Goal: Find specific page/section: Find specific page/section

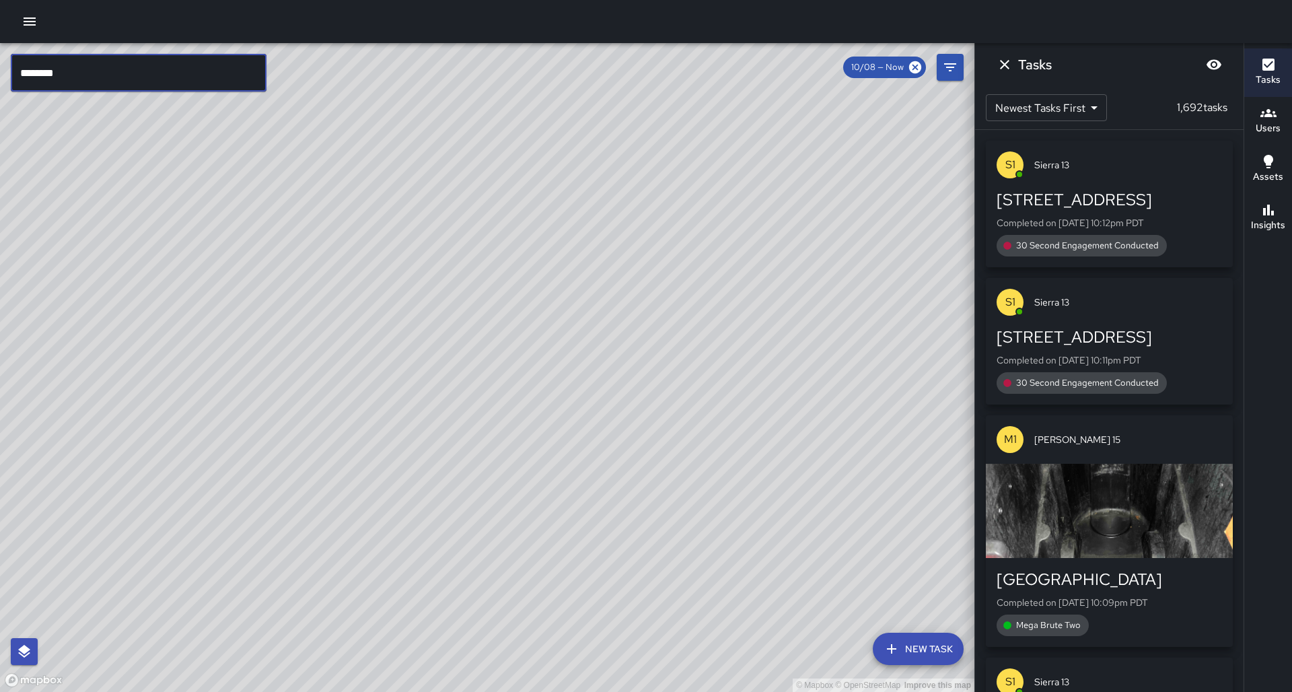
scroll to position [1193, 0]
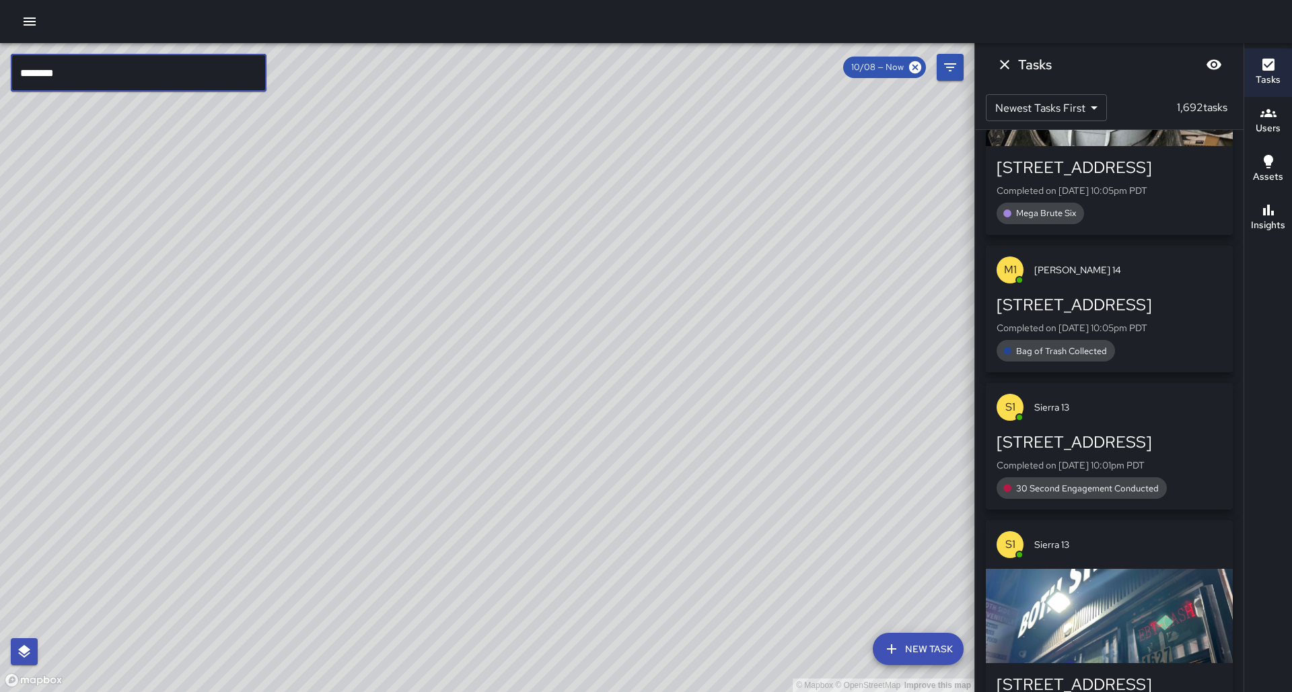
type input "********"
click at [222, 75] on input "********" at bounding box center [139, 73] width 256 height 38
drag, startPoint x: 725, startPoint y: 149, endPoint x: 504, endPoint y: 112, distance: 223.8
click at [682, 264] on div "© Mapbox © OpenStreetMap Improve this map" at bounding box center [487, 367] width 974 height 649
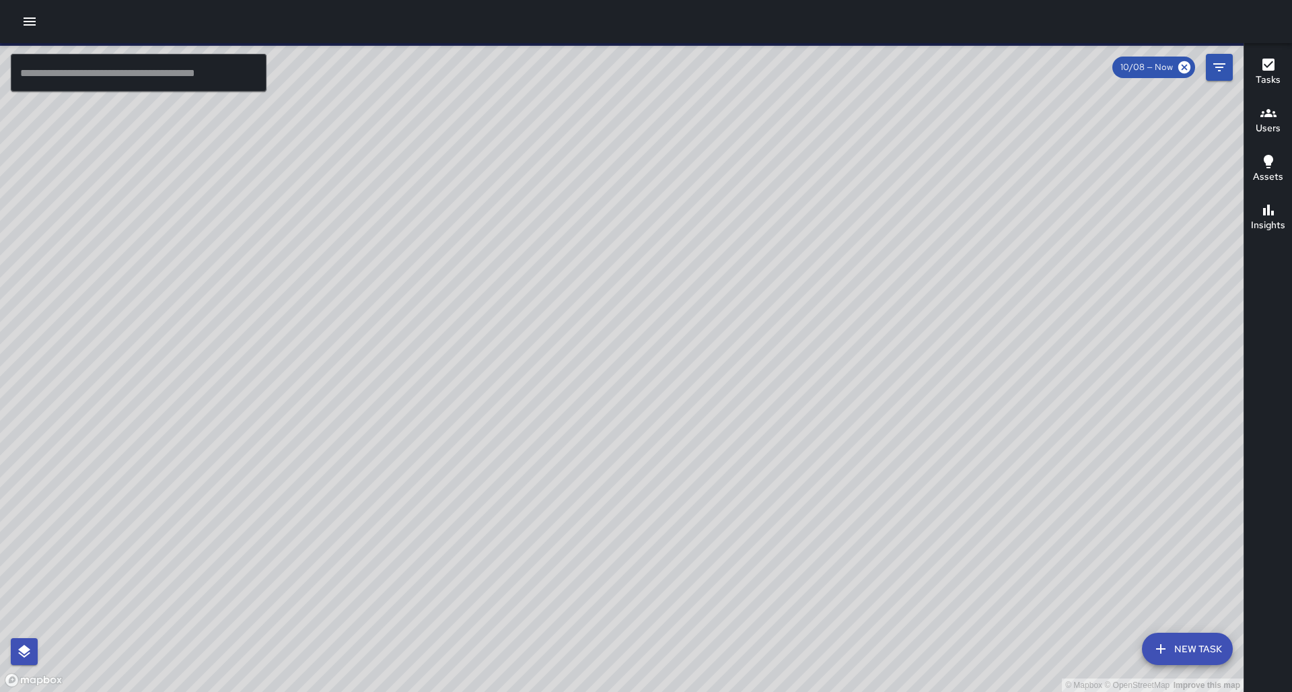
click at [214, 70] on input "text" at bounding box center [139, 73] width 256 height 38
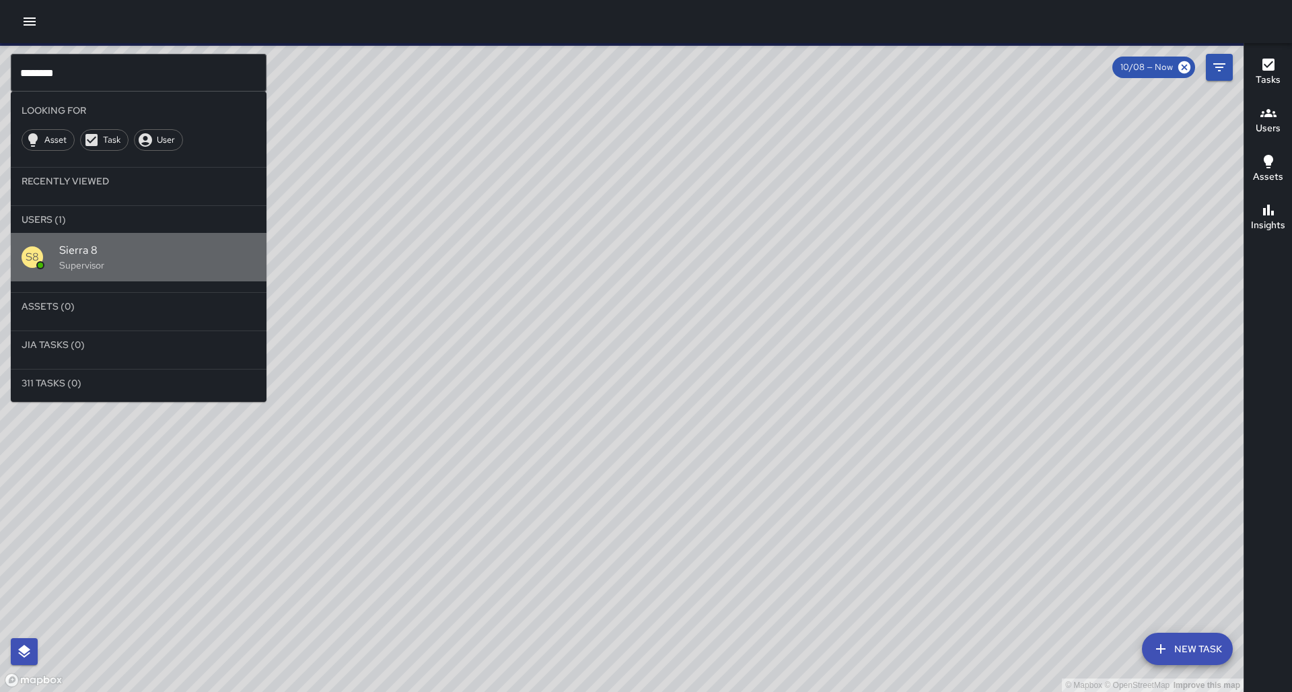
click at [262, 234] on div "S8 Sierra 8 Supervisor" at bounding box center [139, 257] width 256 height 48
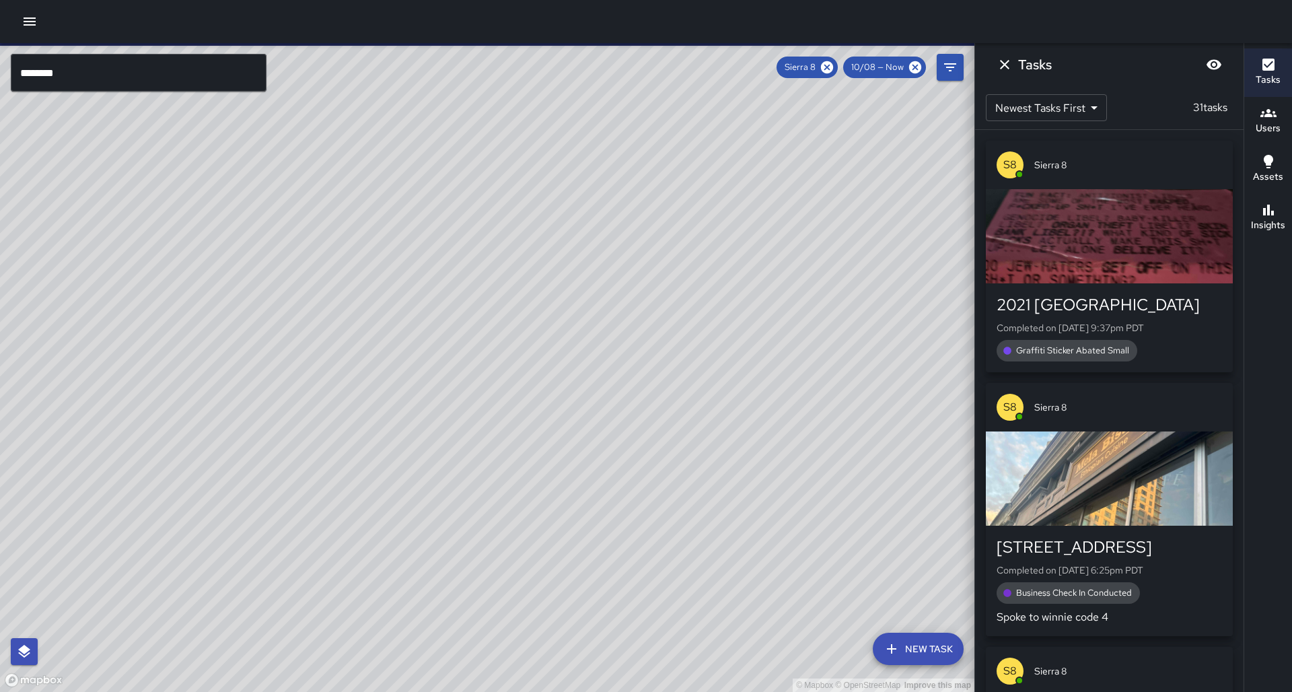
drag, startPoint x: 632, startPoint y: 367, endPoint x: 577, endPoint y: 384, distance: 57.9
click at [456, 234] on div "© Mapbox © OpenStreetMap Improve this map" at bounding box center [487, 367] width 974 height 649
drag, startPoint x: 598, startPoint y: 297, endPoint x: 570, endPoint y: 409, distance: 114.6
click at [456, 234] on div "© Mapbox © OpenStreetMap Improve this map" at bounding box center [487, 367] width 974 height 649
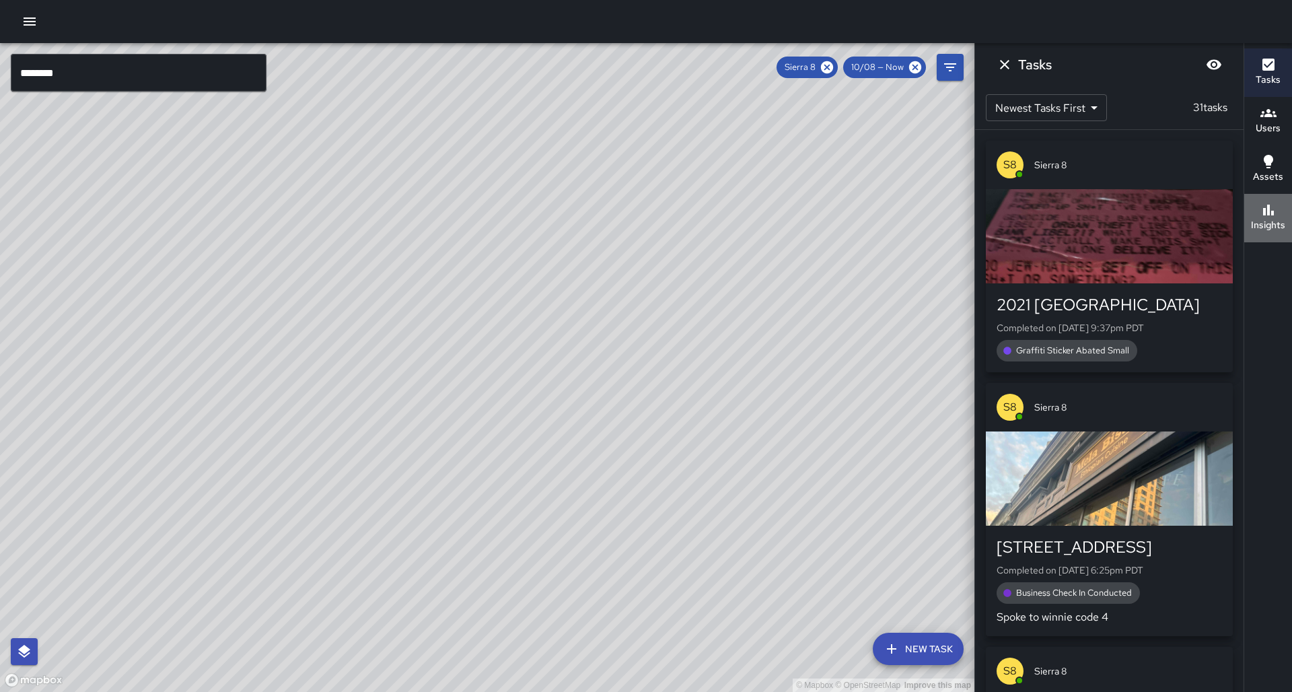
click at [456, 232] on button "Insights" at bounding box center [1268, 218] width 48 height 48
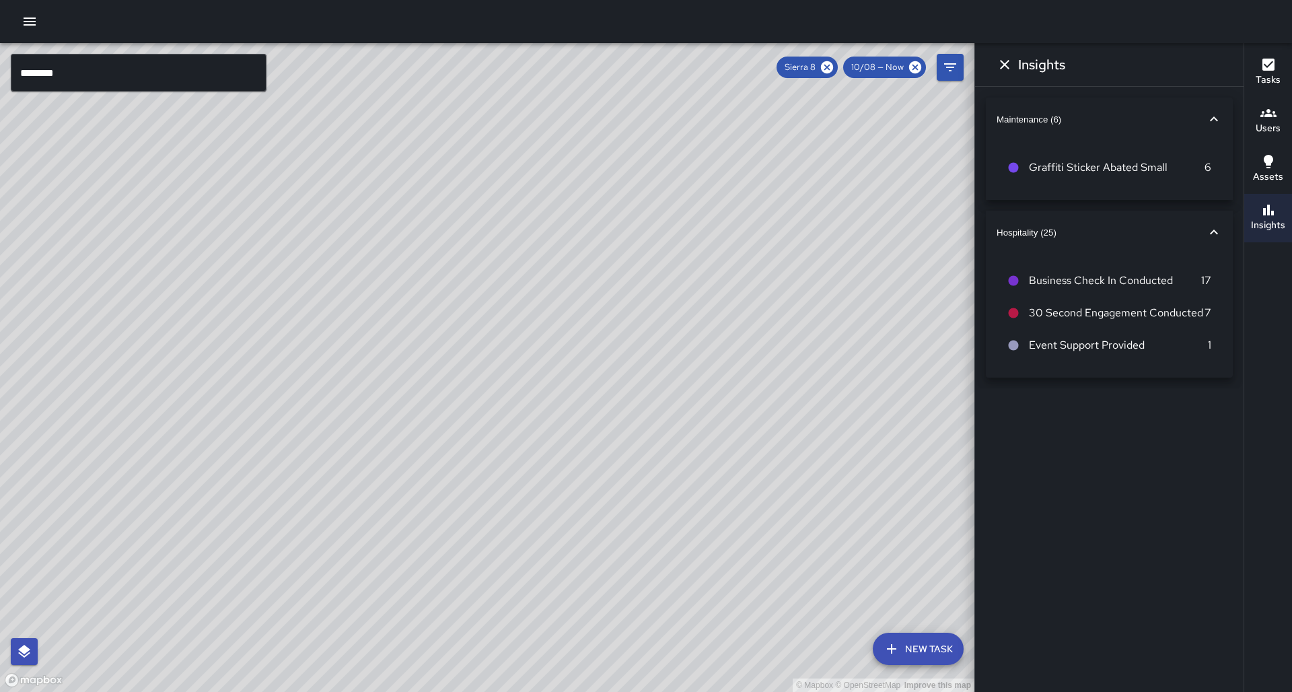
click at [456, 110] on icon "button" at bounding box center [1269, 113] width 16 height 16
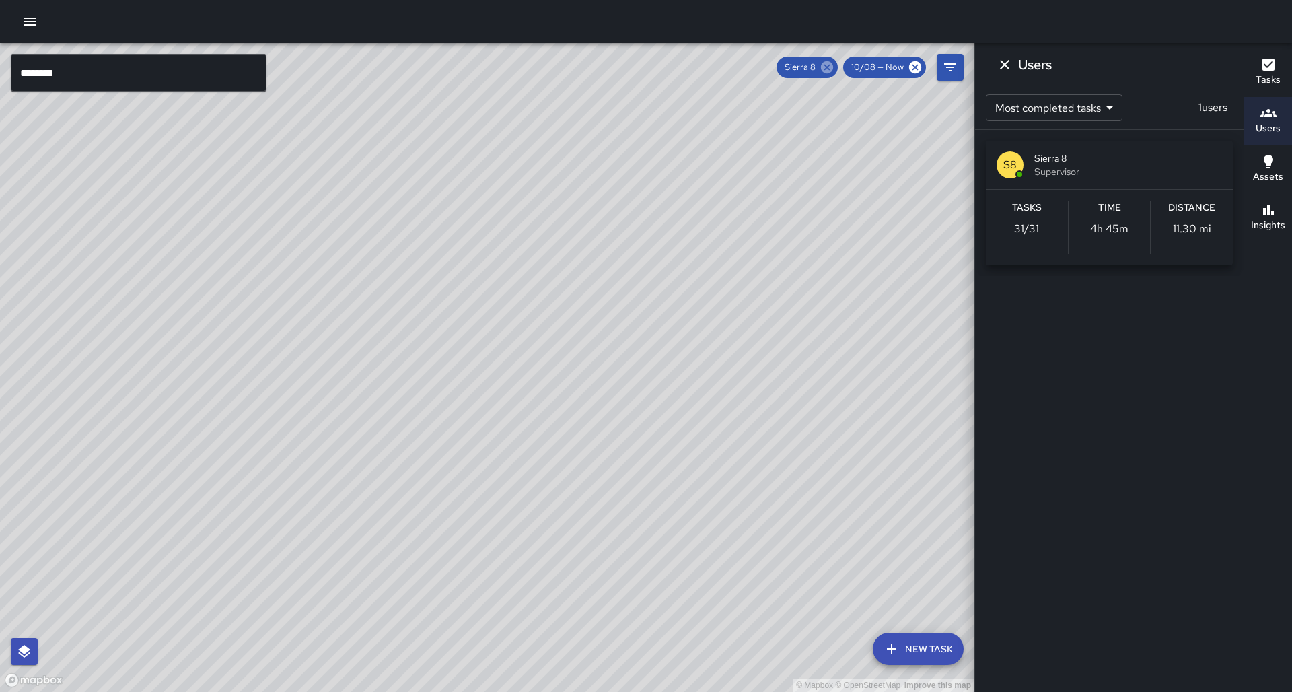
click at [456, 67] on icon at bounding box center [827, 67] width 15 height 15
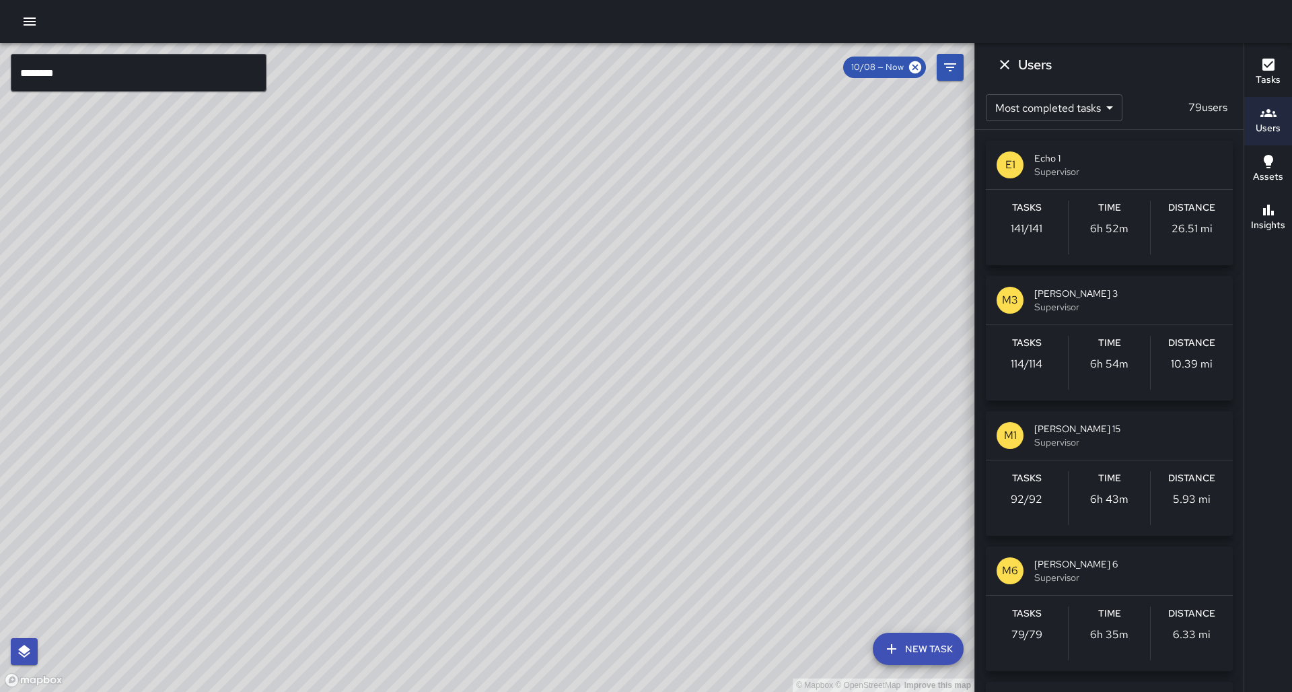
click at [236, 79] on input "********" at bounding box center [139, 73] width 256 height 38
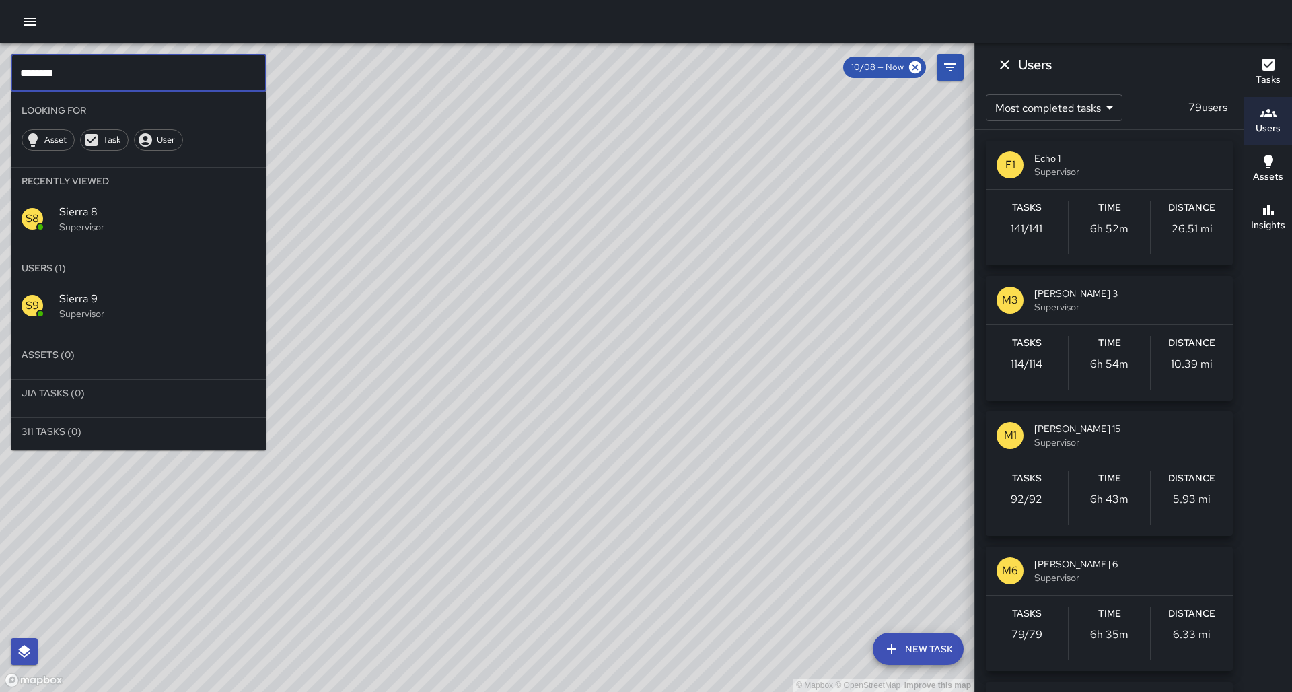
click at [208, 234] on div "S9 Sierra 9 Supervisor" at bounding box center [139, 305] width 256 height 48
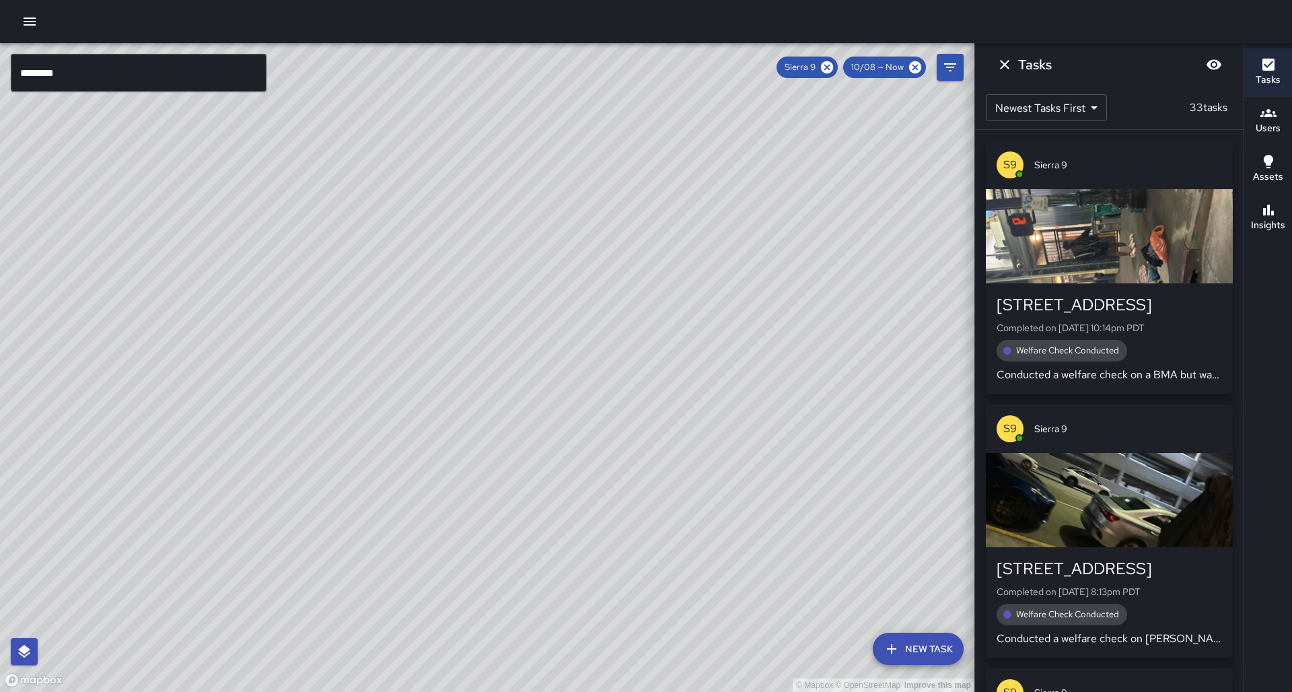
drag, startPoint x: 478, startPoint y: 445, endPoint x: 674, endPoint y: 336, distance: 224.4
click at [456, 234] on div "© Mapbox © OpenStreetMap Improve this map" at bounding box center [487, 367] width 974 height 649
drag, startPoint x: 674, startPoint y: 336, endPoint x: 688, endPoint y: 325, distance: 17.7
click at [456, 234] on div "© Mapbox © OpenStreetMap Improve this map" at bounding box center [487, 367] width 974 height 649
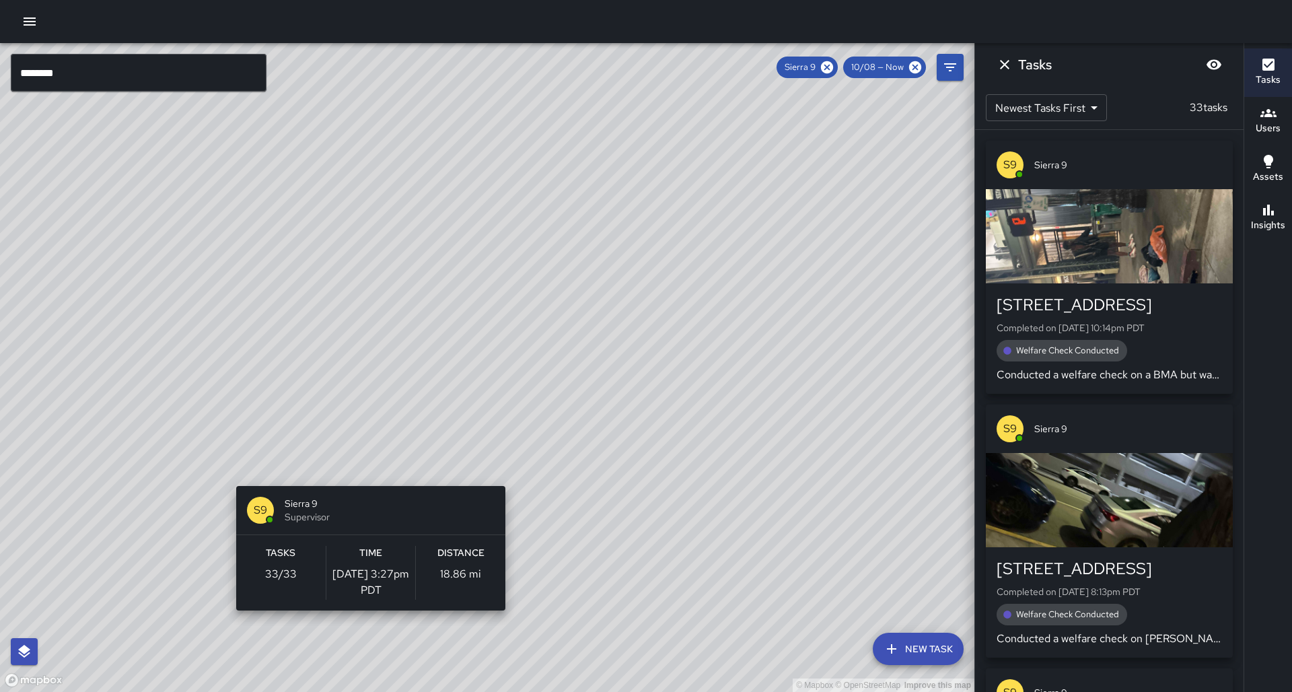
click at [365, 234] on div "© Mapbox © OpenStreetMap Improve this map S9 Sierra 9 Supervisor Tasks 33 / 33 …" at bounding box center [487, 367] width 974 height 649
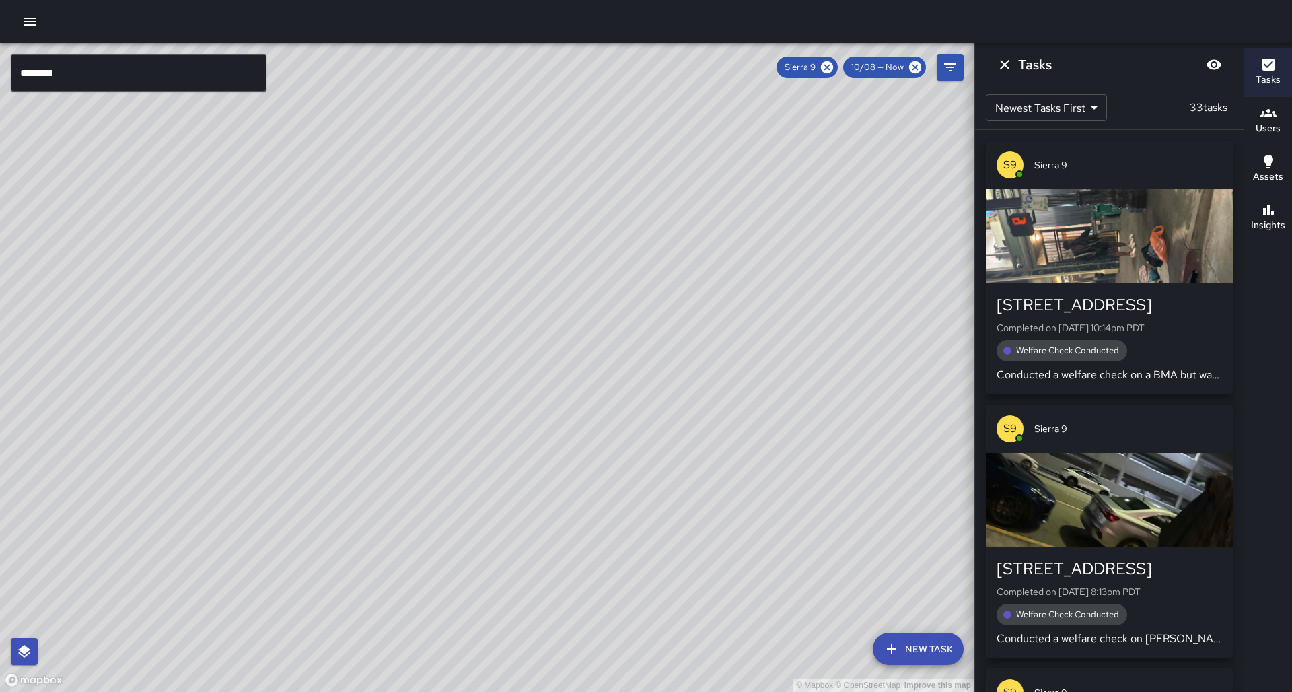
click at [456, 223] on h6 "Insights" at bounding box center [1268, 225] width 34 height 15
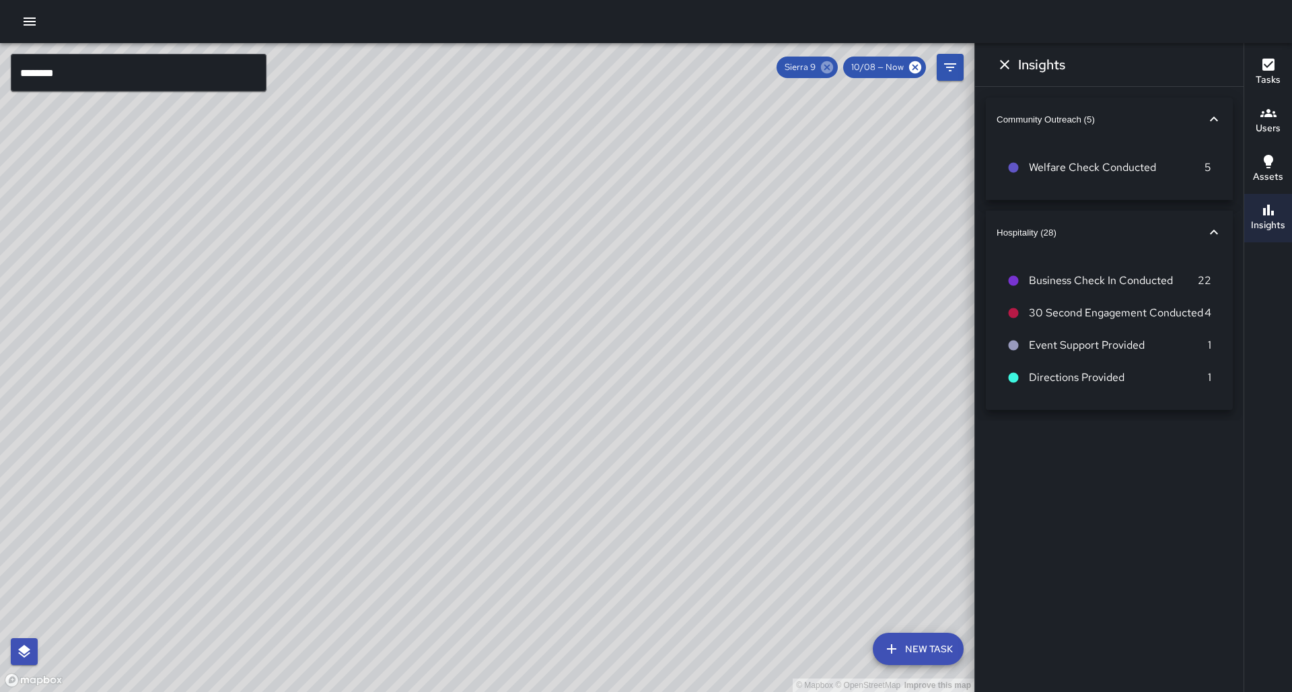
click at [456, 67] on icon at bounding box center [827, 67] width 12 height 12
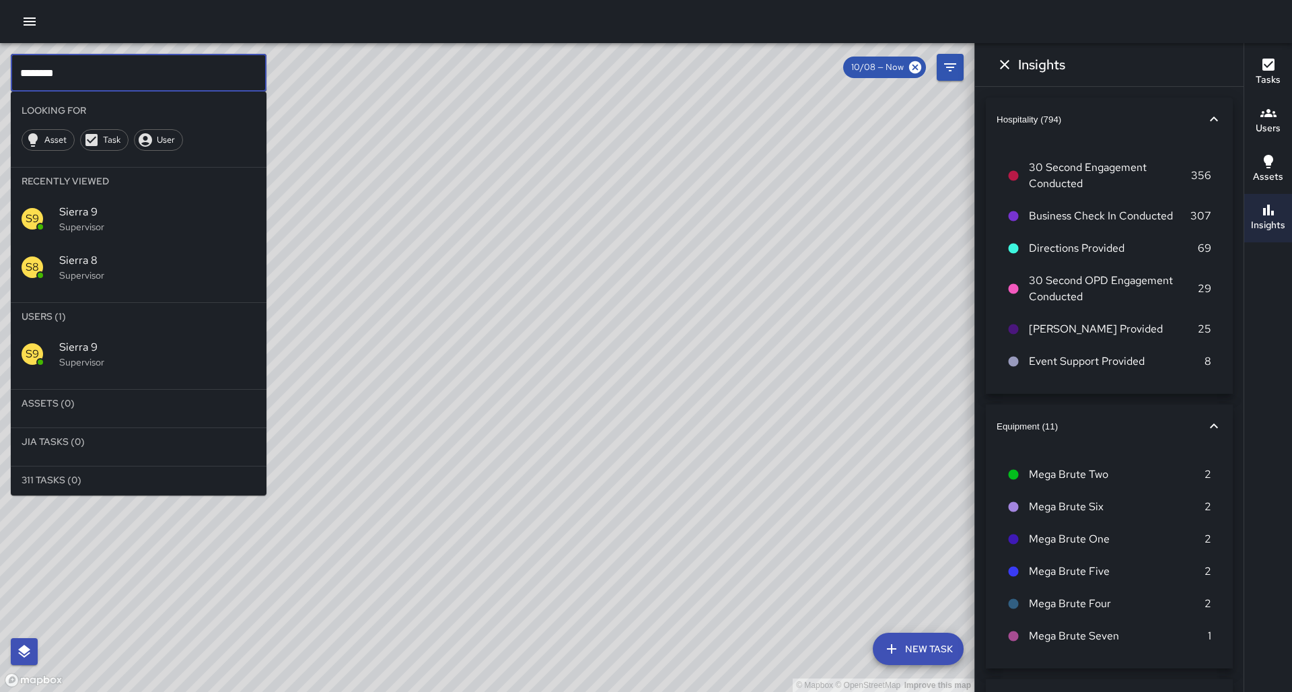
click at [113, 77] on input "********" at bounding box center [139, 73] width 256 height 38
click at [107, 234] on span "Sierra 10" at bounding box center [157, 347] width 197 height 16
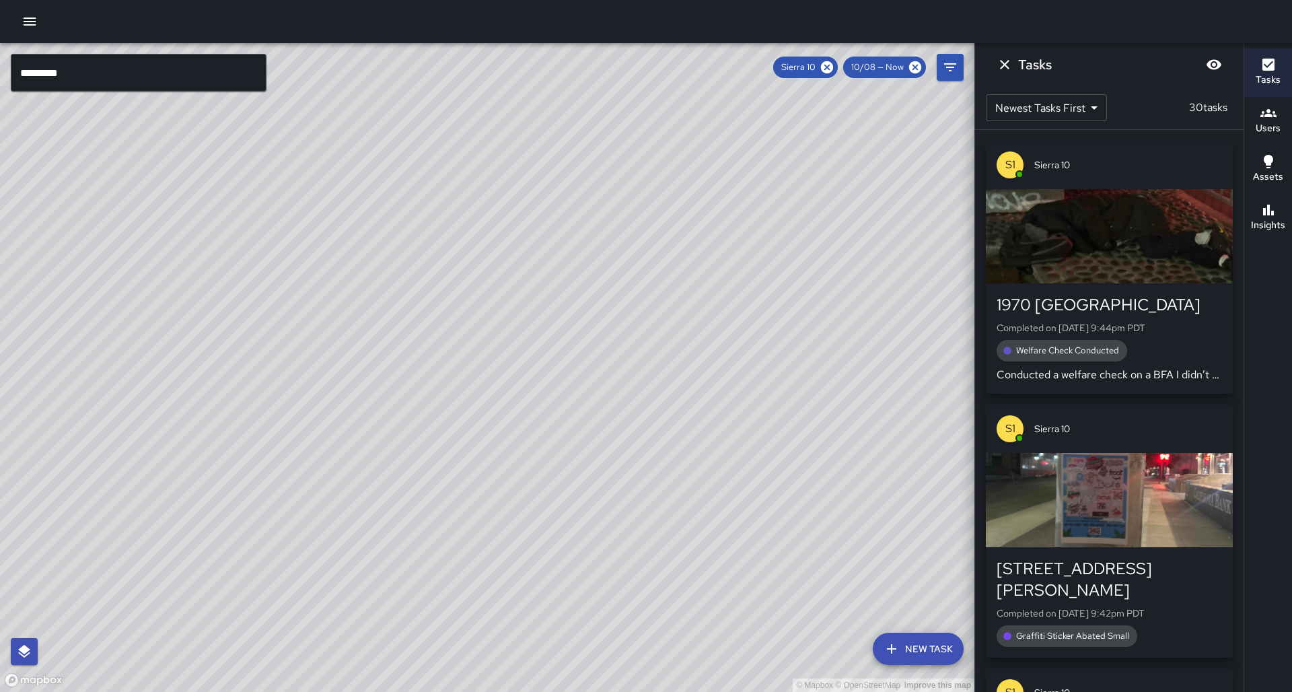
click at [456, 199] on button "Insights" at bounding box center [1268, 218] width 48 height 48
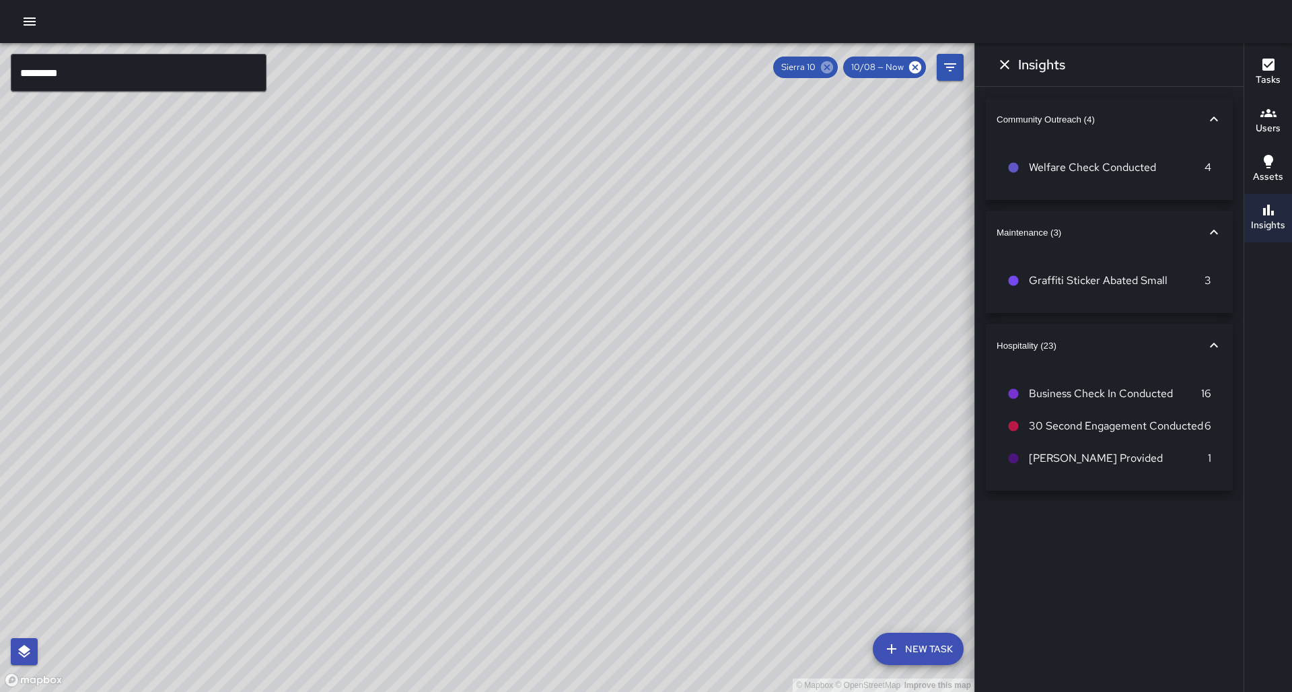
click at [456, 69] on icon at bounding box center [827, 67] width 12 height 12
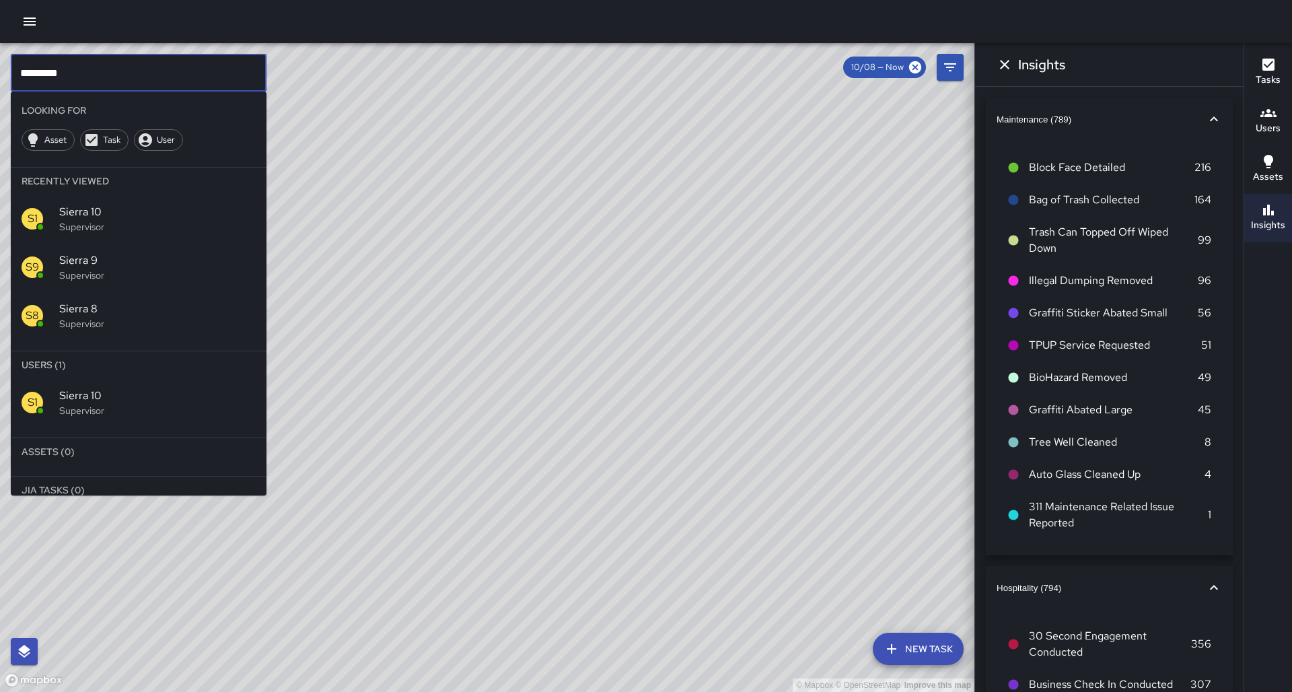
click at [106, 72] on input "*********" at bounding box center [139, 73] width 256 height 38
click at [121, 234] on p "Supervisor" at bounding box center [157, 410] width 197 height 13
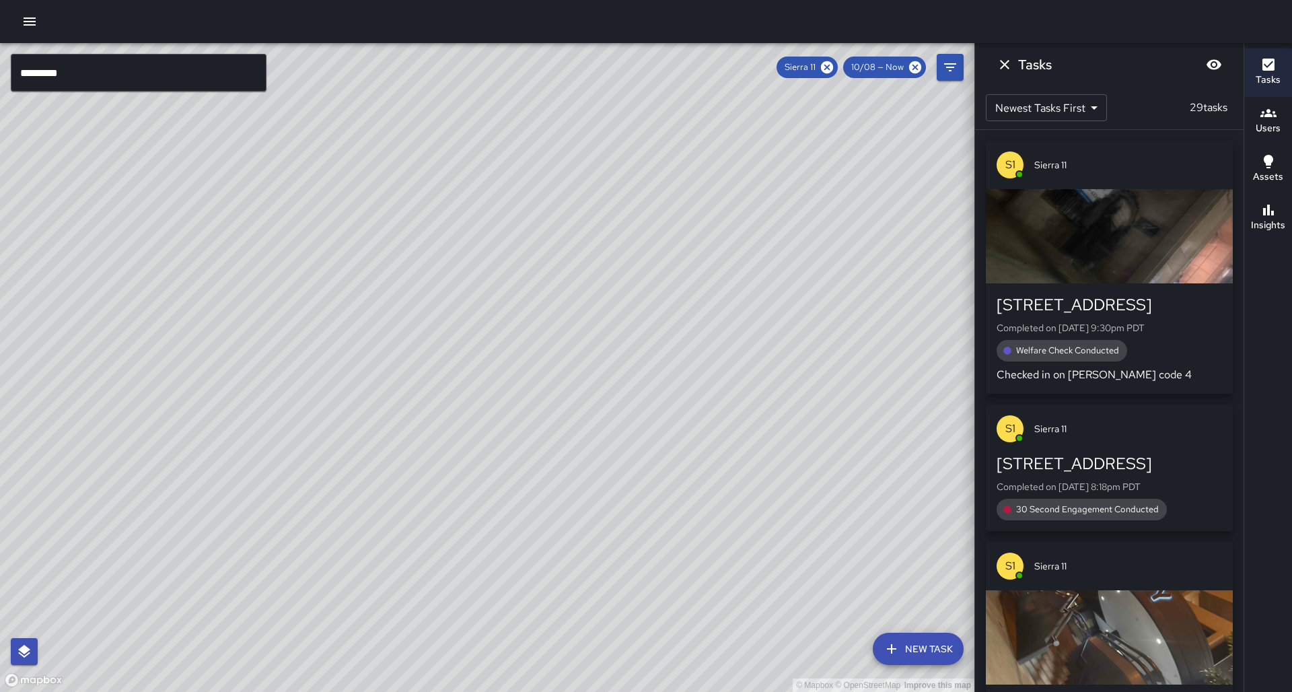
drag, startPoint x: 629, startPoint y: 252, endPoint x: 513, endPoint y: 415, distance: 199.8
click at [456, 234] on div "© Mapbox © OpenStreetMap Improve this map" at bounding box center [487, 367] width 974 height 649
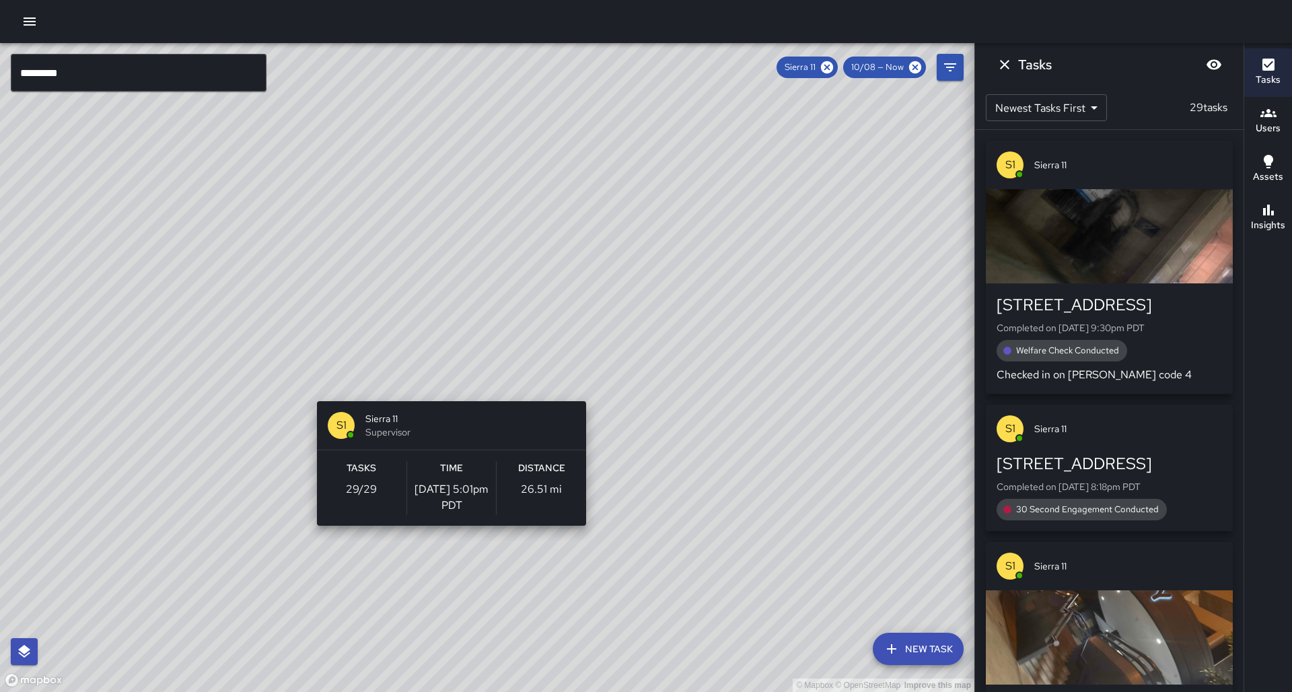
click at [446, 234] on div "© Mapbox © OpenStreetMap Improve this map S1 Sierra 11 Supervisor Tasks 29 / 29…" at bounding box center [487, 367] width 974 height 649
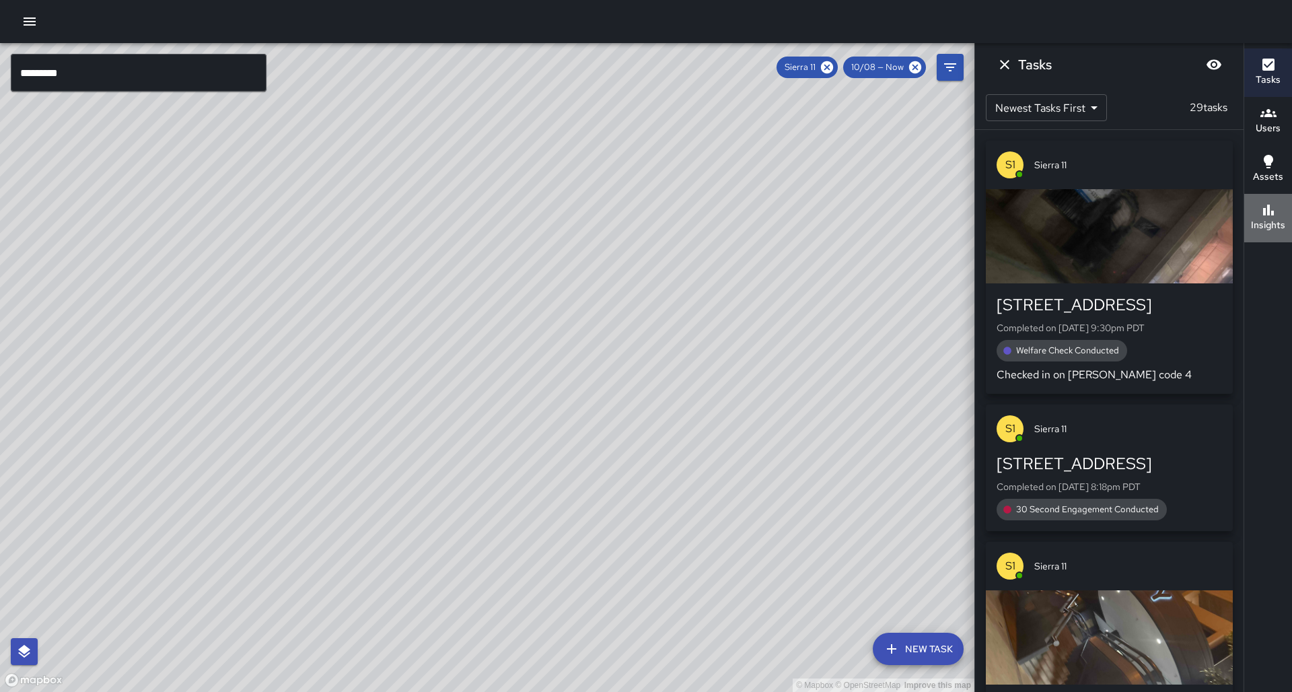
click at [456, 227] on button "Insights" at bounding box center [1268, 218] width 48 height 48
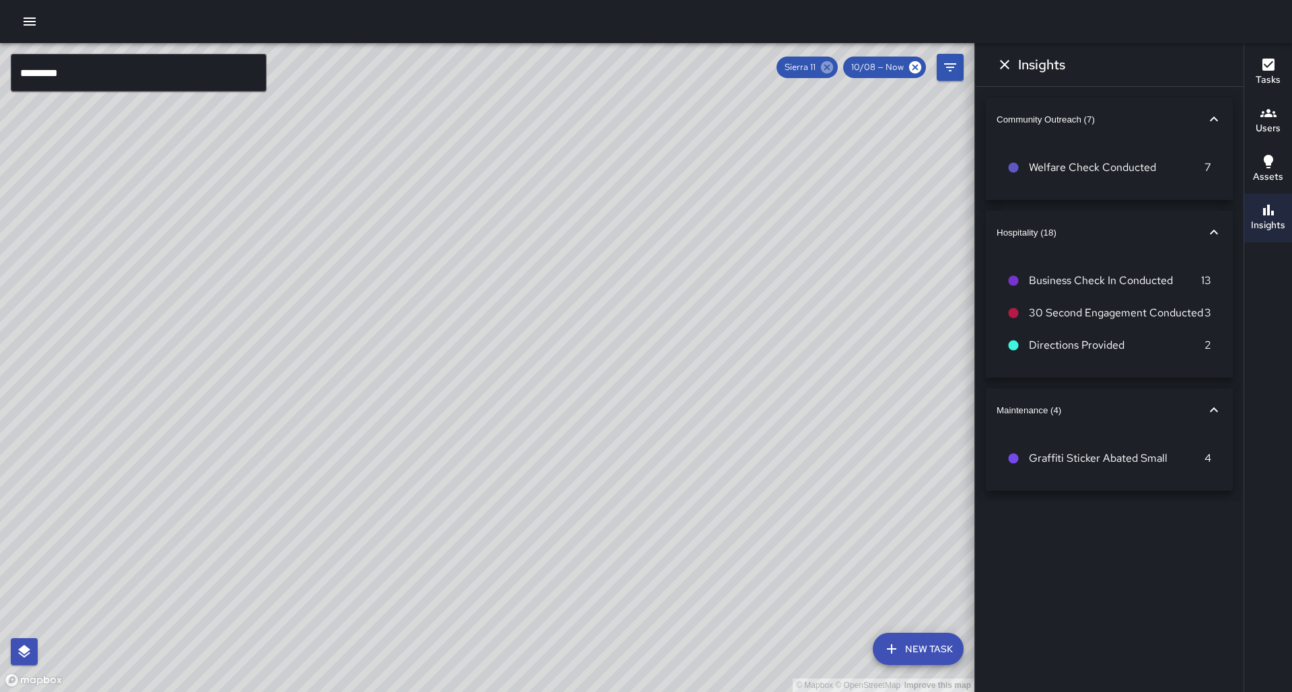
click at [456, 65] on icon at bounding box center [827, 67] width 12 height 12
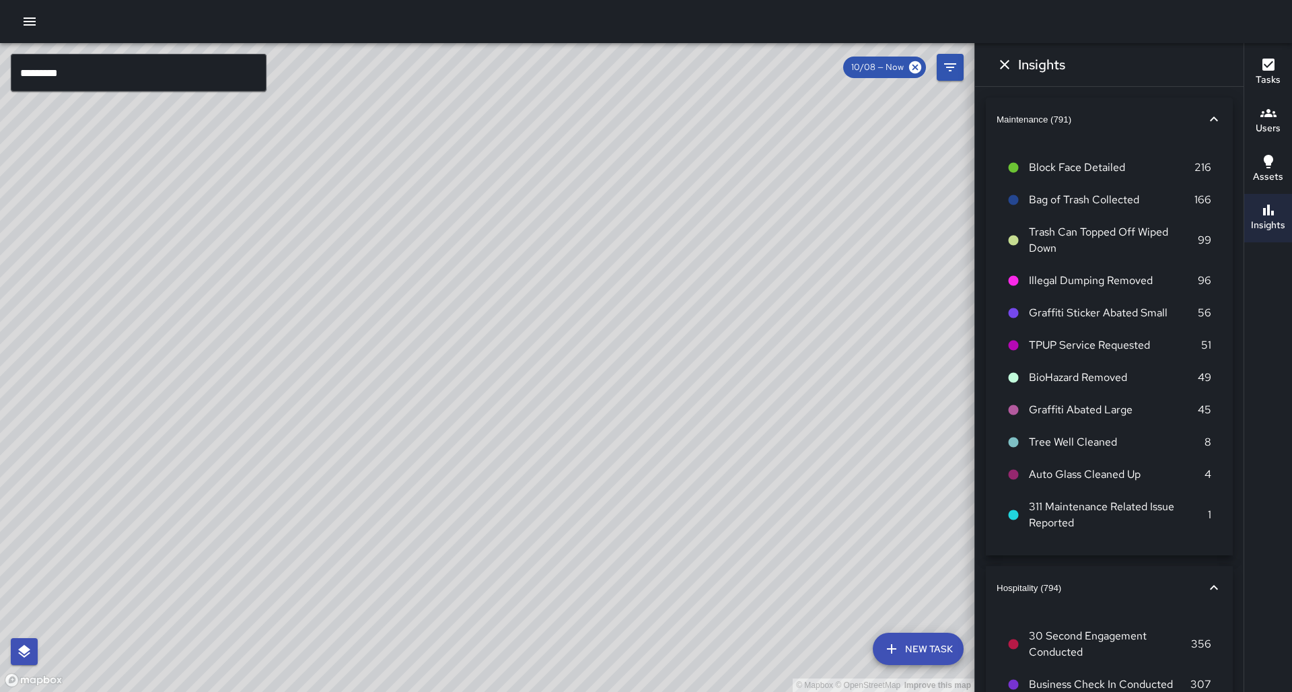
click at [144, 79] on input "*********" at bounding box center [139, 73] width 256 height 38
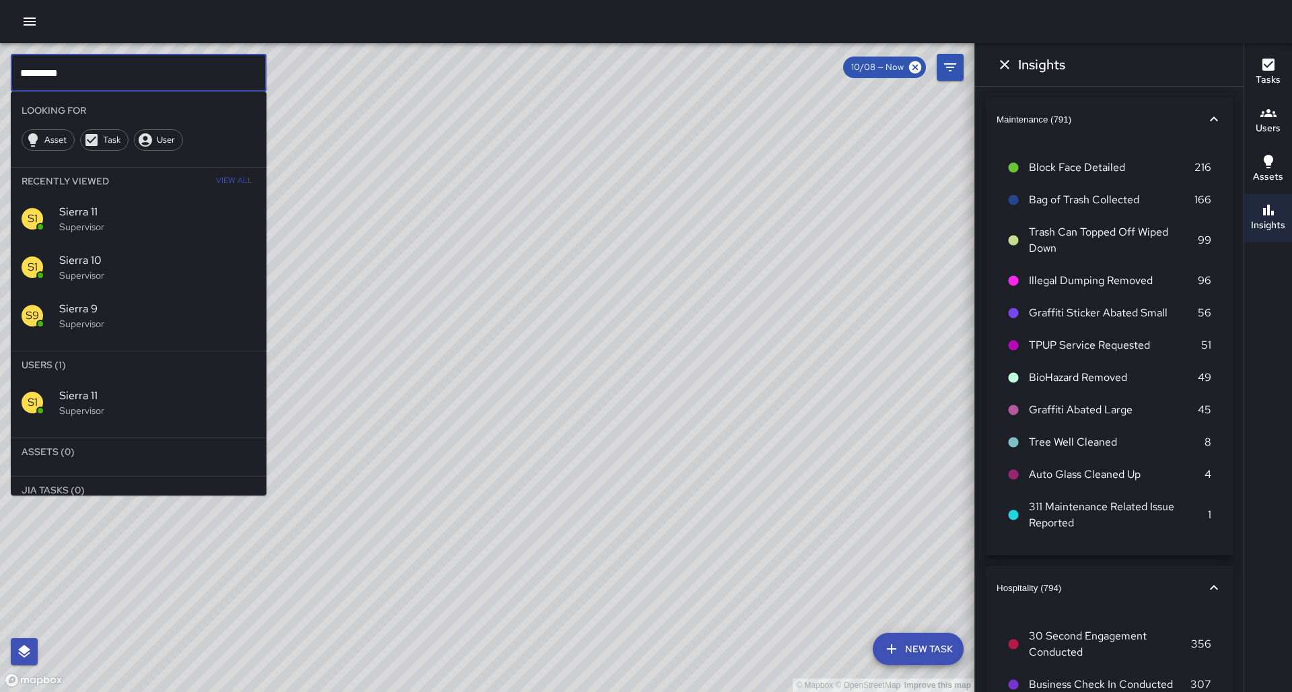
click at [144, 79] on input "*********" at bounding box center [139, 73] width 256 height 38
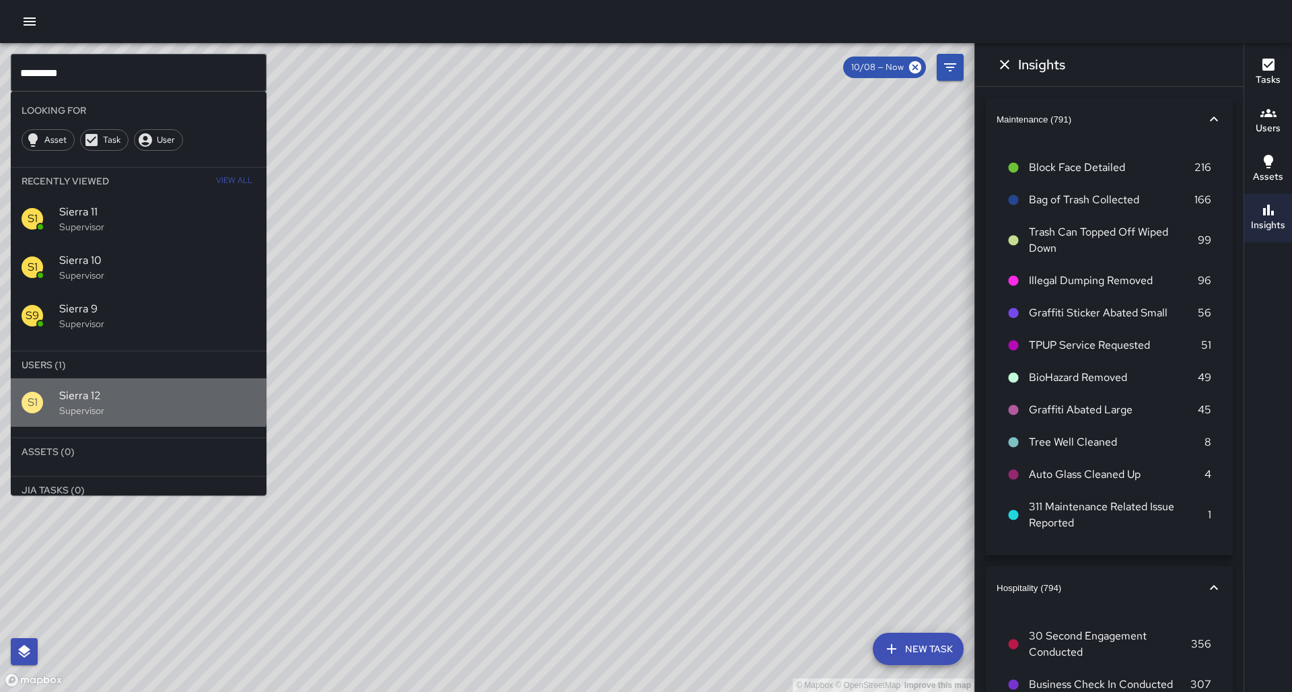
click at [100, 234] on div "S1 Sierra 12 Supervisor" at bounding box center [139, 402] width 256 height 48
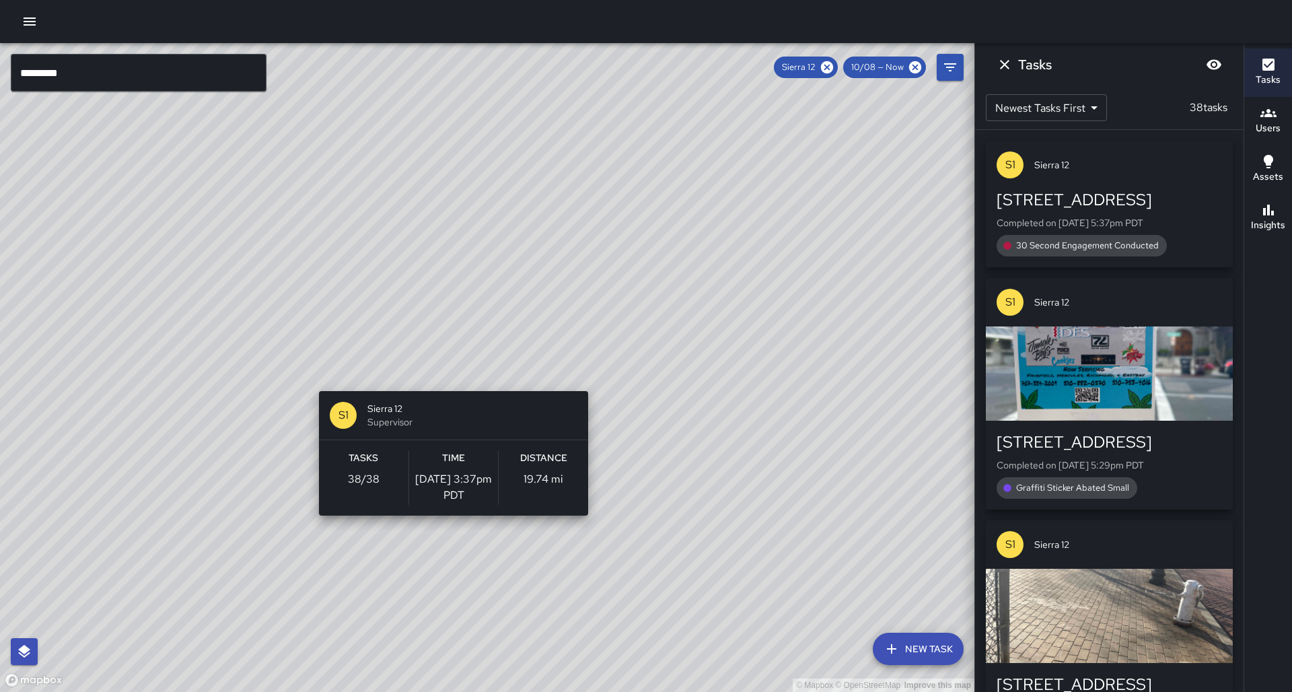
click at [448, 234] on div "© Mapbox © OpenStreetMap Improve this map S1 Sierra 12 Supervisor Tasks 38 / 38…" at bounding box center [487, 367] width 974 height 649
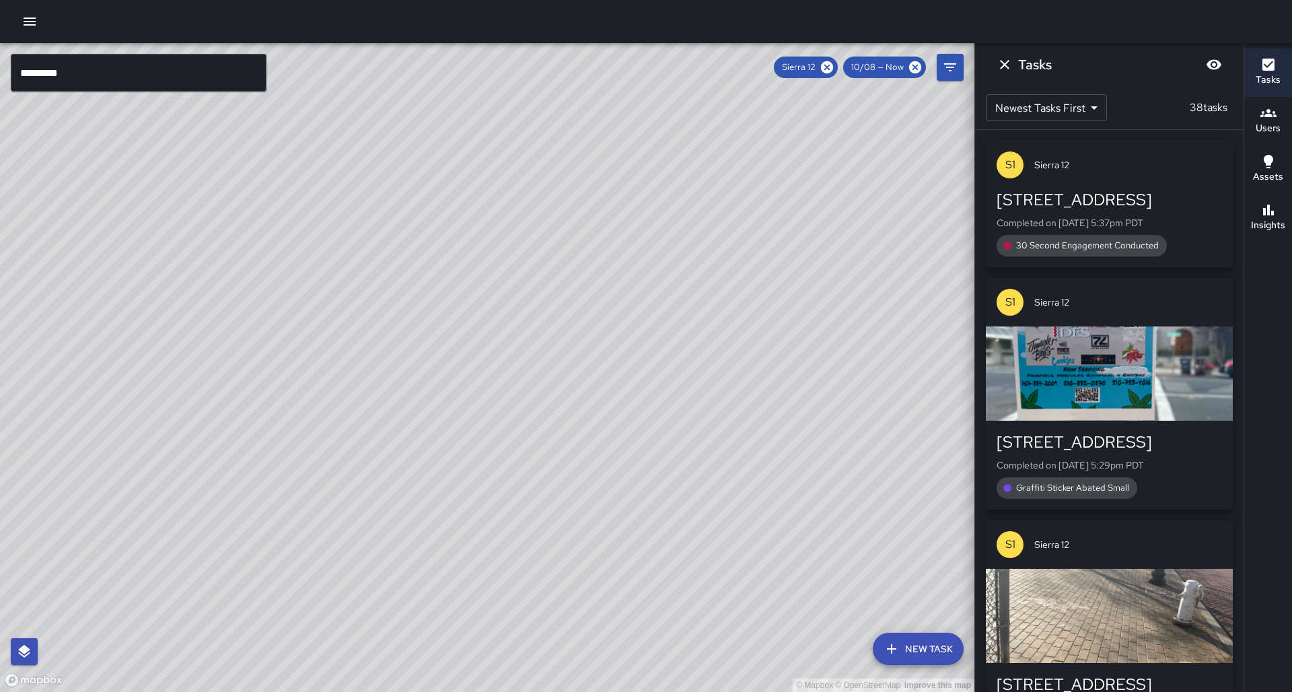
click at [456, 227] on h6 "Insights" at bounding box center [1268, 225] width 34 height 15
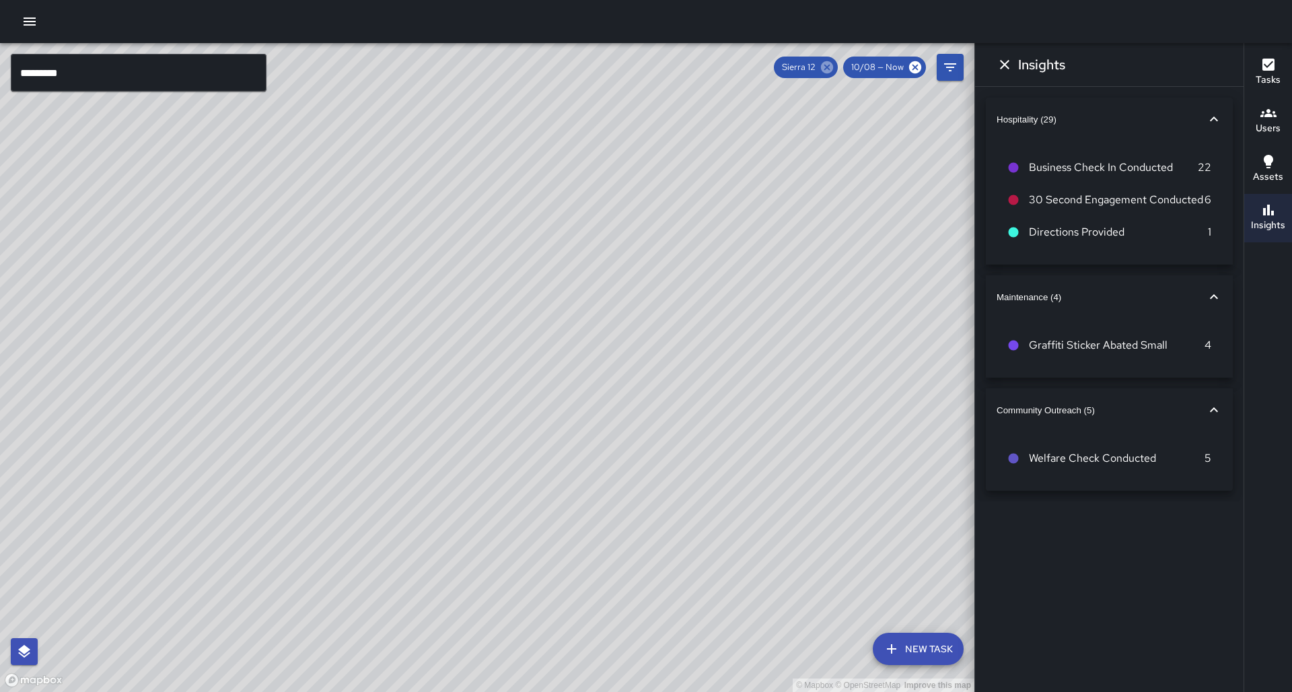
click at [456, 72] on icon at bounding box center [827, 67] width 12 height 12
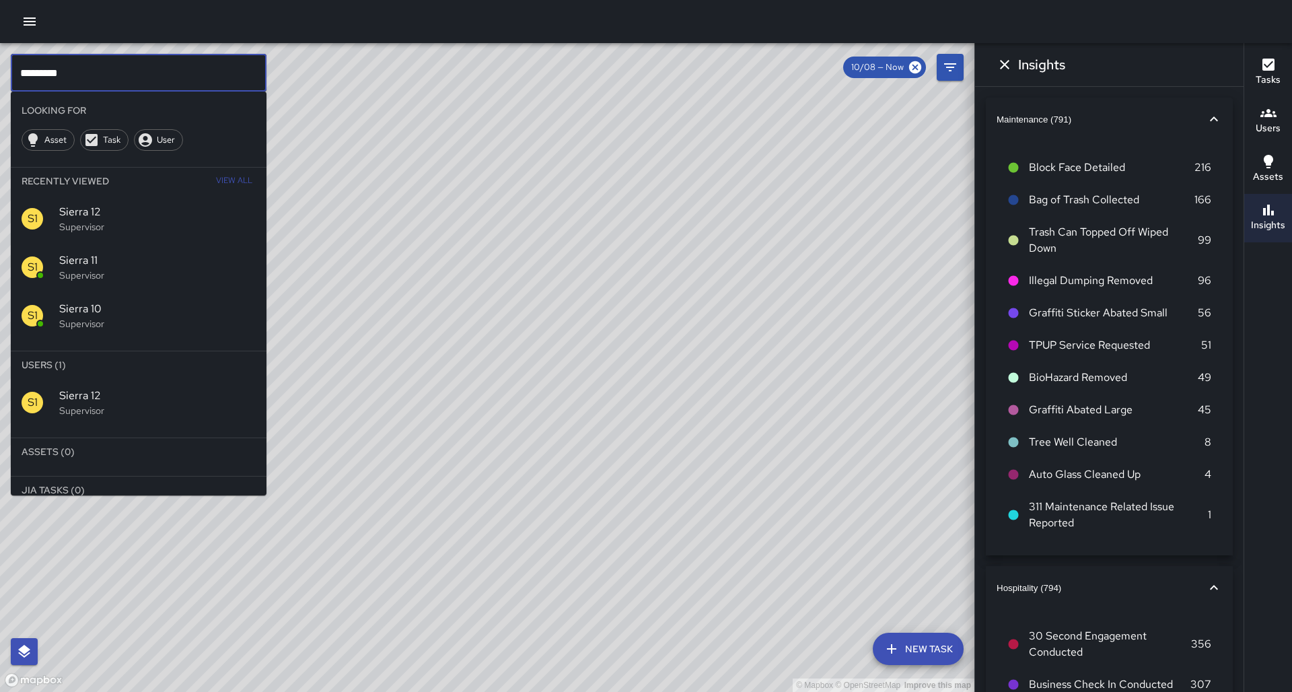
click at [238, 75] on input "*********" at bounding box center [139, 73] width 256 height 38
click at [127, 234] on p "Supervisor" at bounding box center [157, 410] width 197 height 13
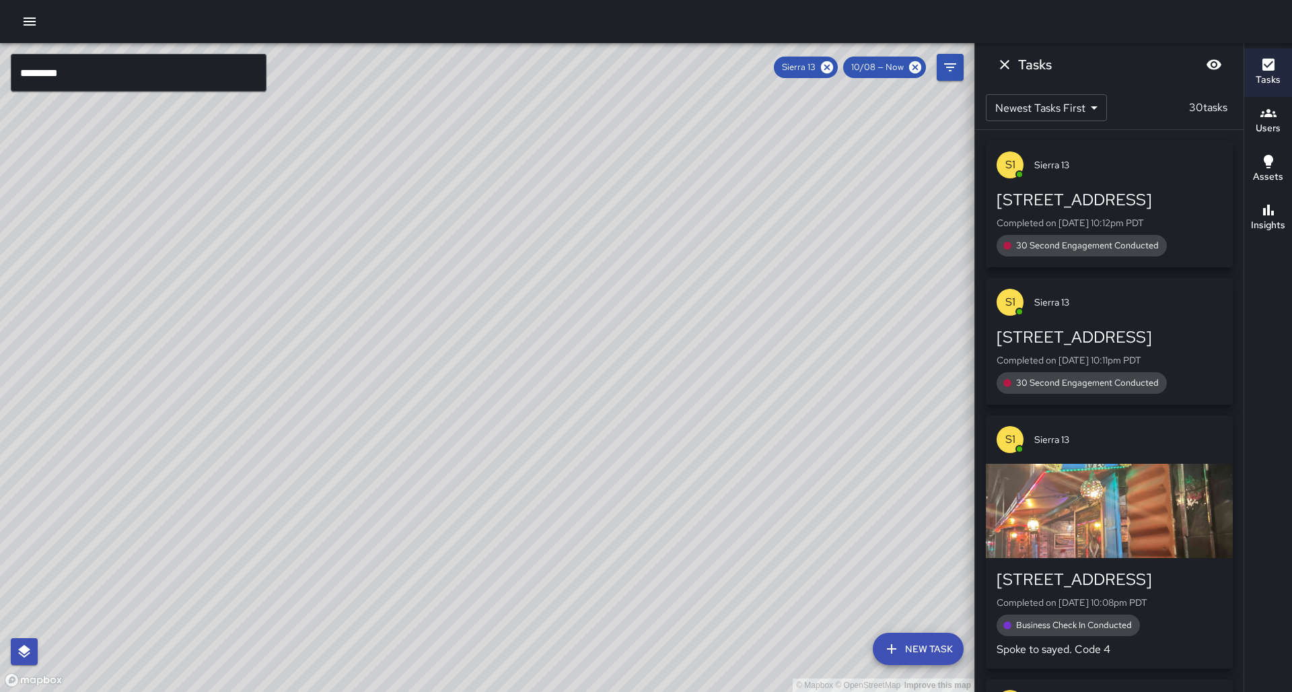
click at [427, 234] on div "© Mapbox © OpenStreetMap Improve this map" at bounding box center [487, 367] width 974 height 649
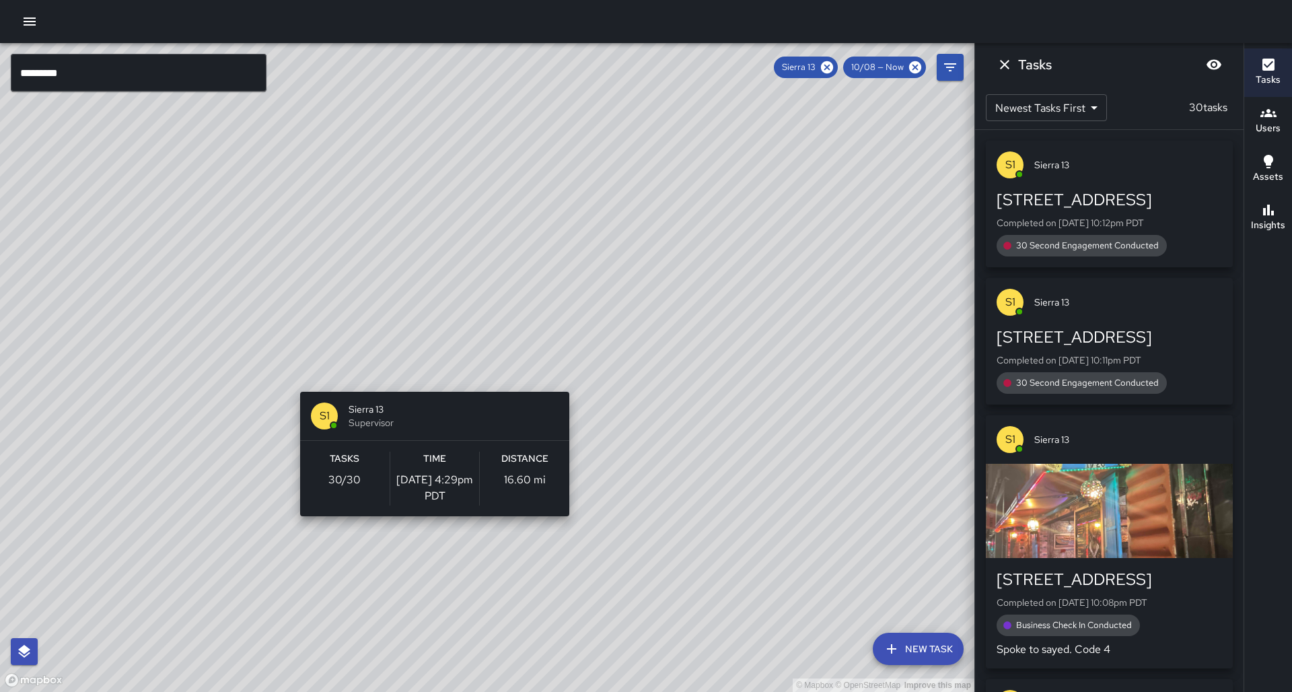
drag, startPoint x: 429, startPoint y: 384, endPoint x: 469, endPoint y: 373, distance: 41.1
click at [429, 234] on div "© Mapbox © OpenStreetMap Improve this map S1 Sierra 13 Supervisor Tasks 30 / 30…" at bounding box center [487, 367] width 974 height 649
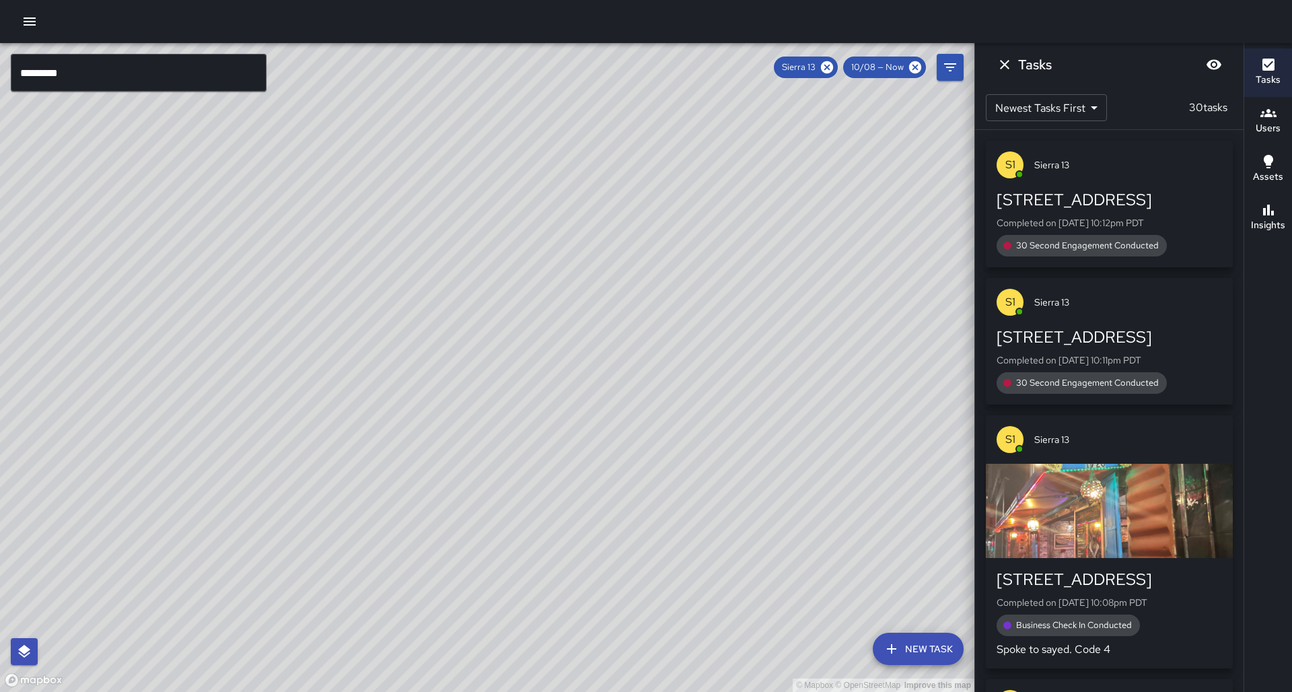
click at [456, 221] on h6 "Insights" at bounding box center [1268, 225] width 34 height 15
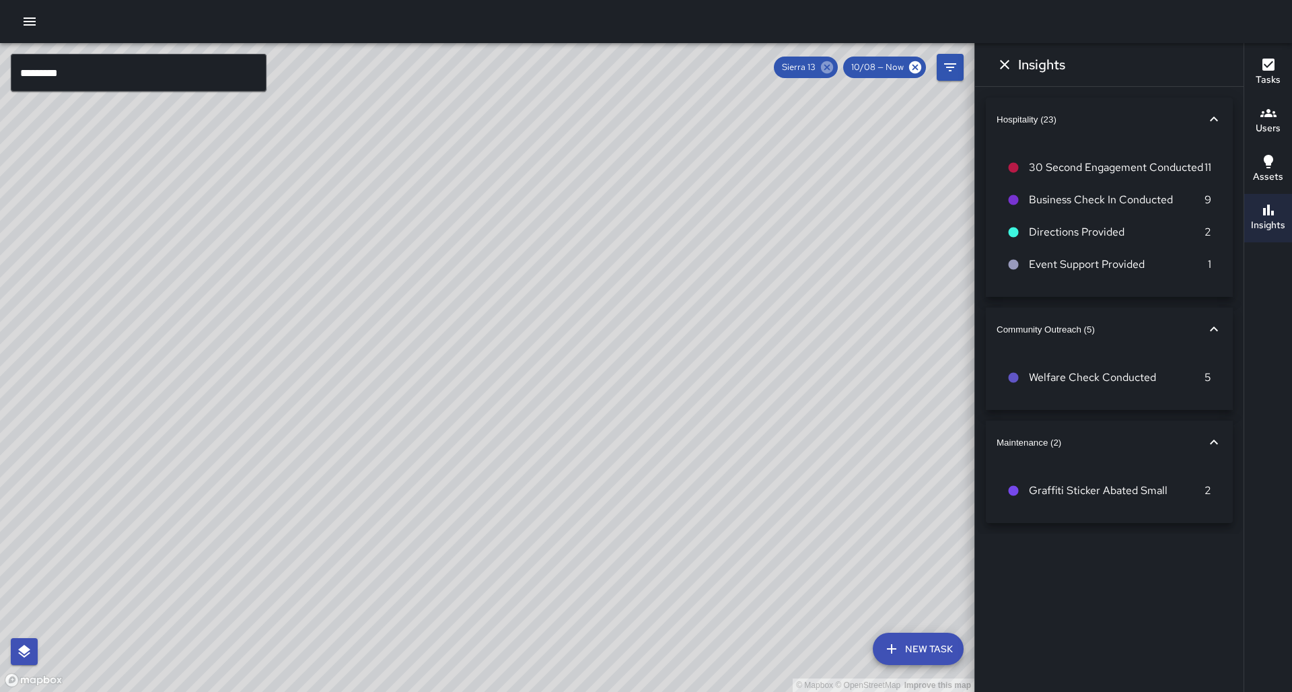
click at [456, 64] on icon at bounding box center [827, 67] width 12 height 12
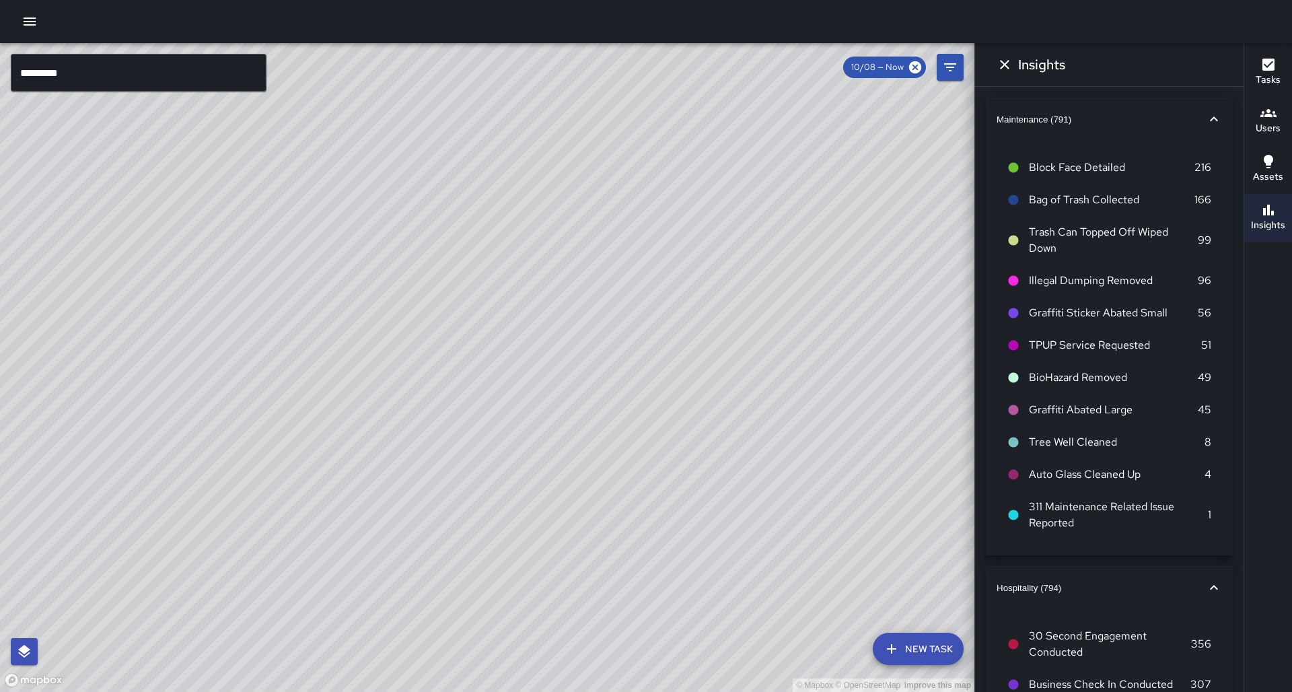
click at [205, 67] on input "*********" at bounding box center [139, 73] width 256 height 38
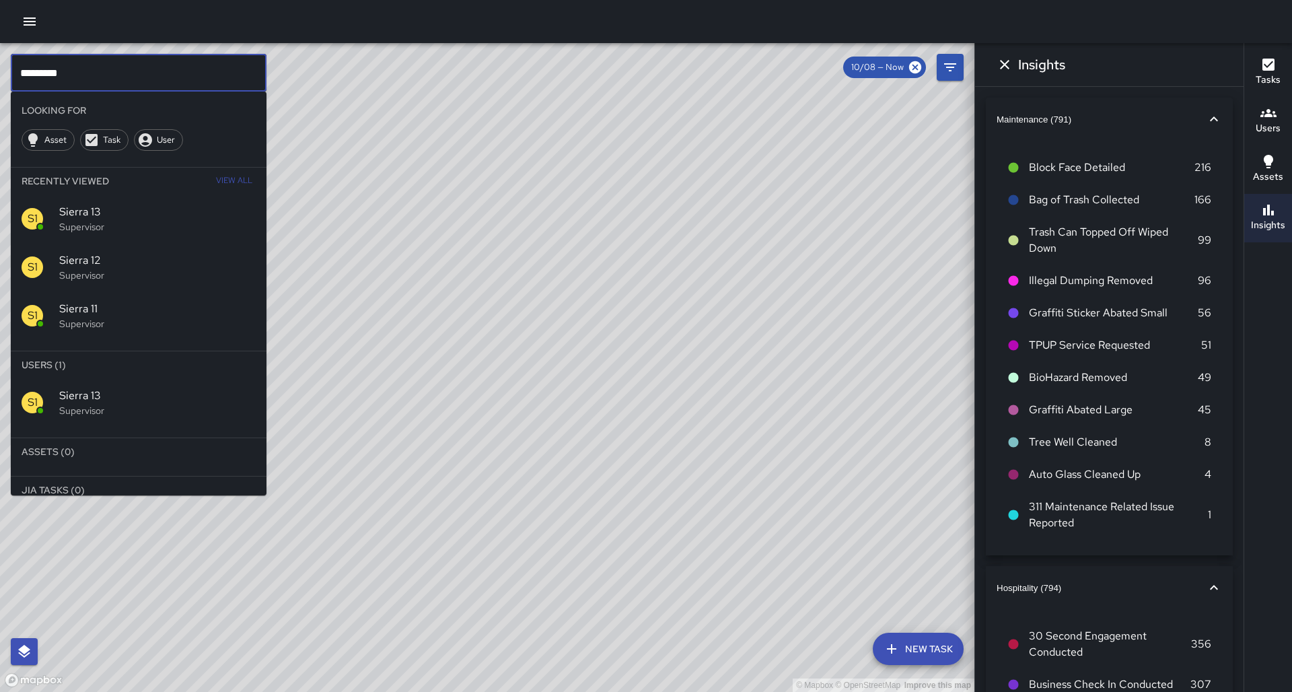
click at [205, 67] on input "*********" at bounding box center [139, 73] width 256 height 38
type input "*********"
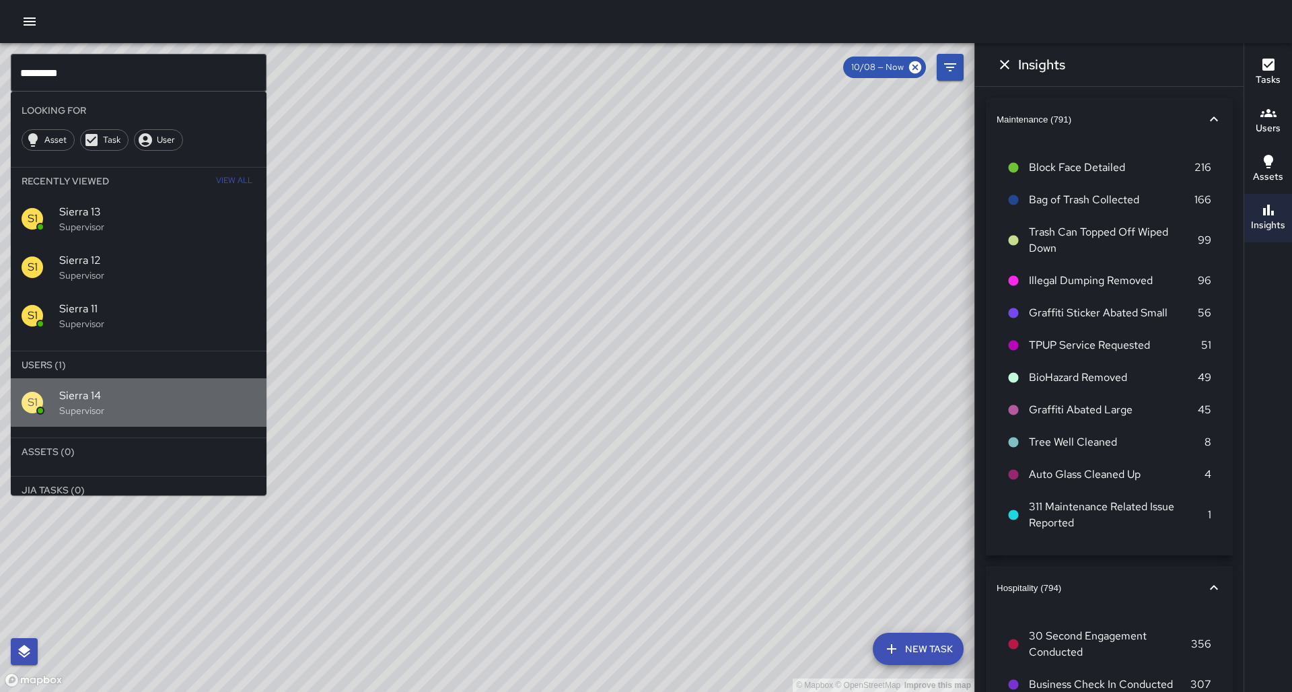
click at [186, 234] on span "Sierra 14" at bounding box center [157, 396] width 197 height 16
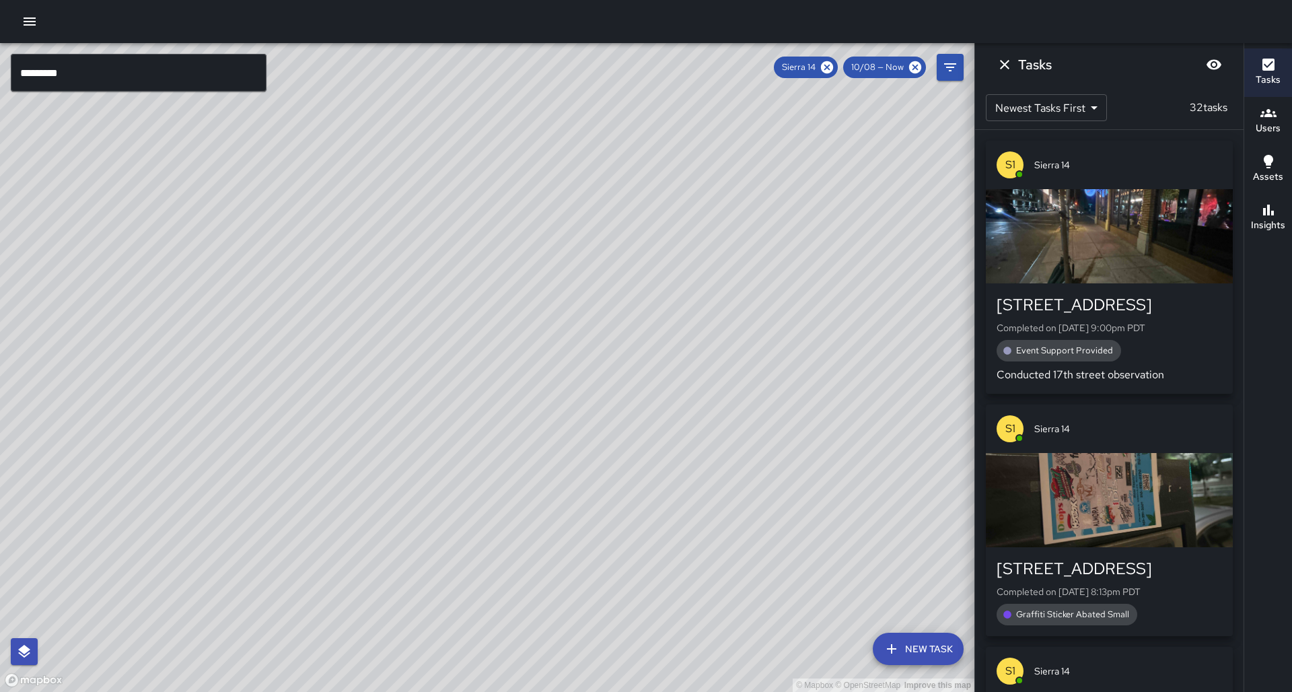
drag, startPoint x: 517, startPoint y: 462, endPoint x: 711, endPoint y: 252, distance: 285.8
click at [456, 234] on div "© Mapbox © OpenStreetMap Improve this map" at bounding box center [487, 367] width 974 height 649
click at [456, 209] on div "Insights" at bounding box center [1268, 217] width 34 height 31
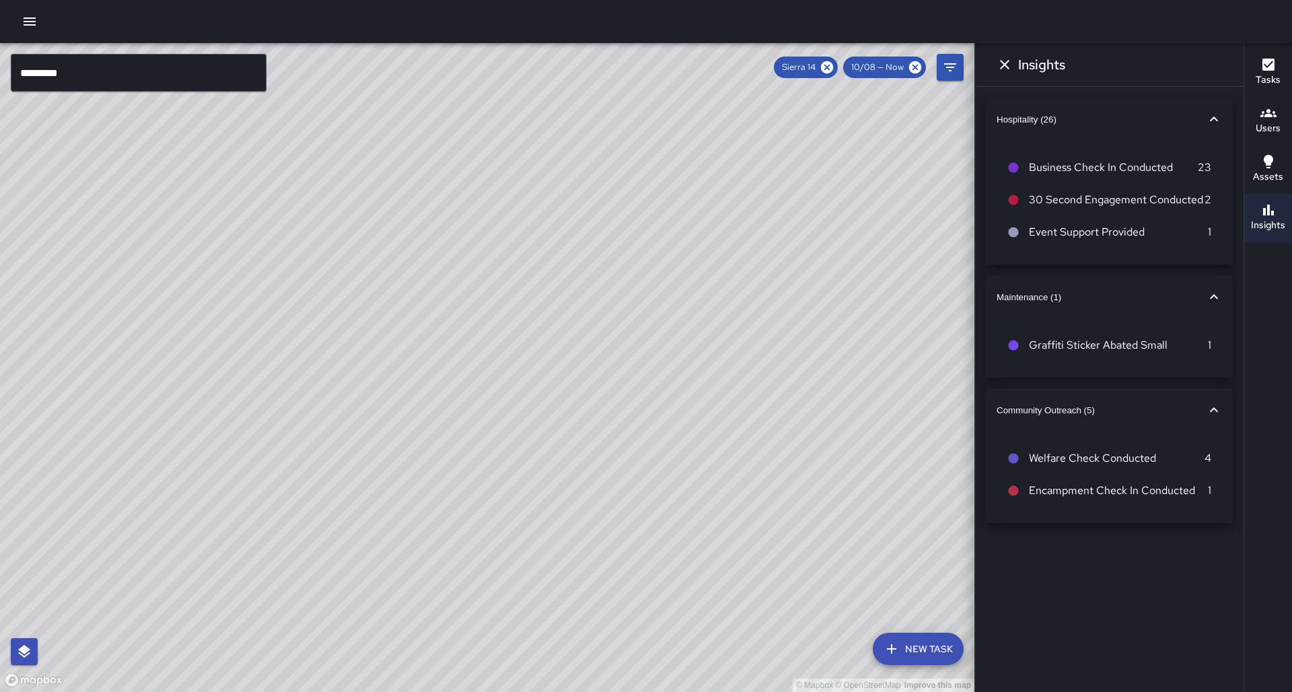
click at [456, 121] on button "Users" at bounding box center [1268, 121] width 48 height 48
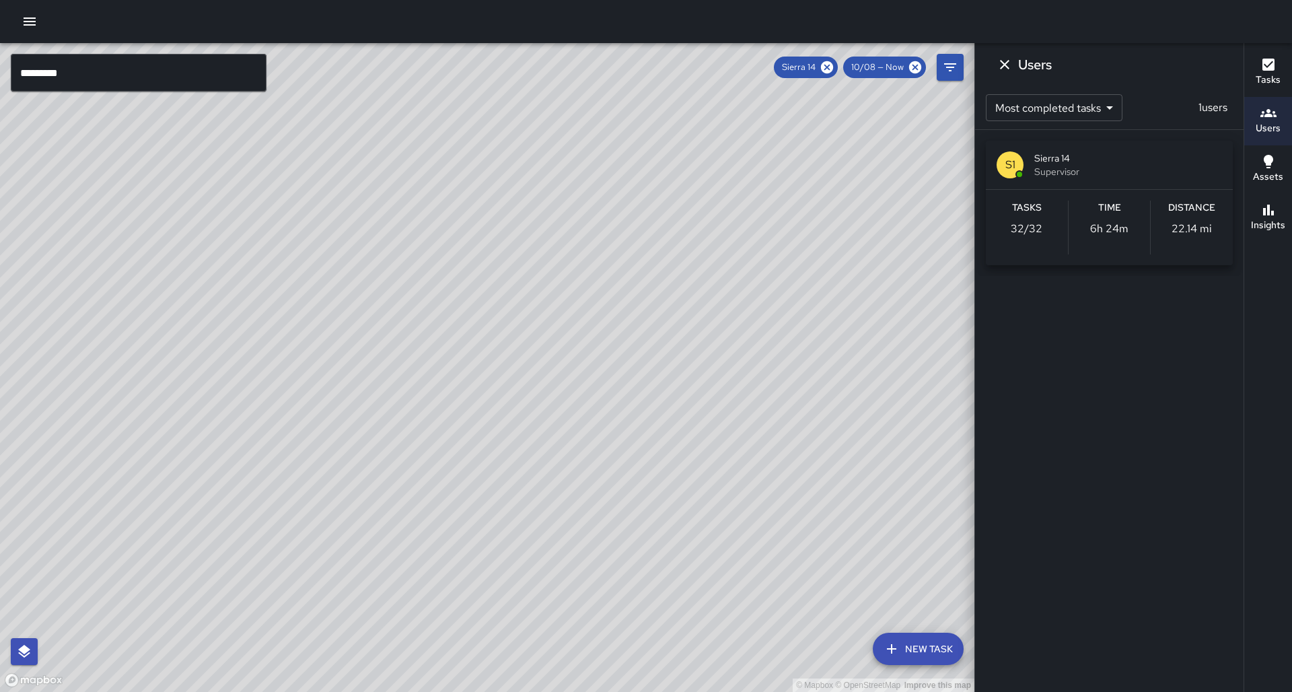
click at [456, 90] on button "Tasks" at bounding box center [1268, 72] width 48 height 48
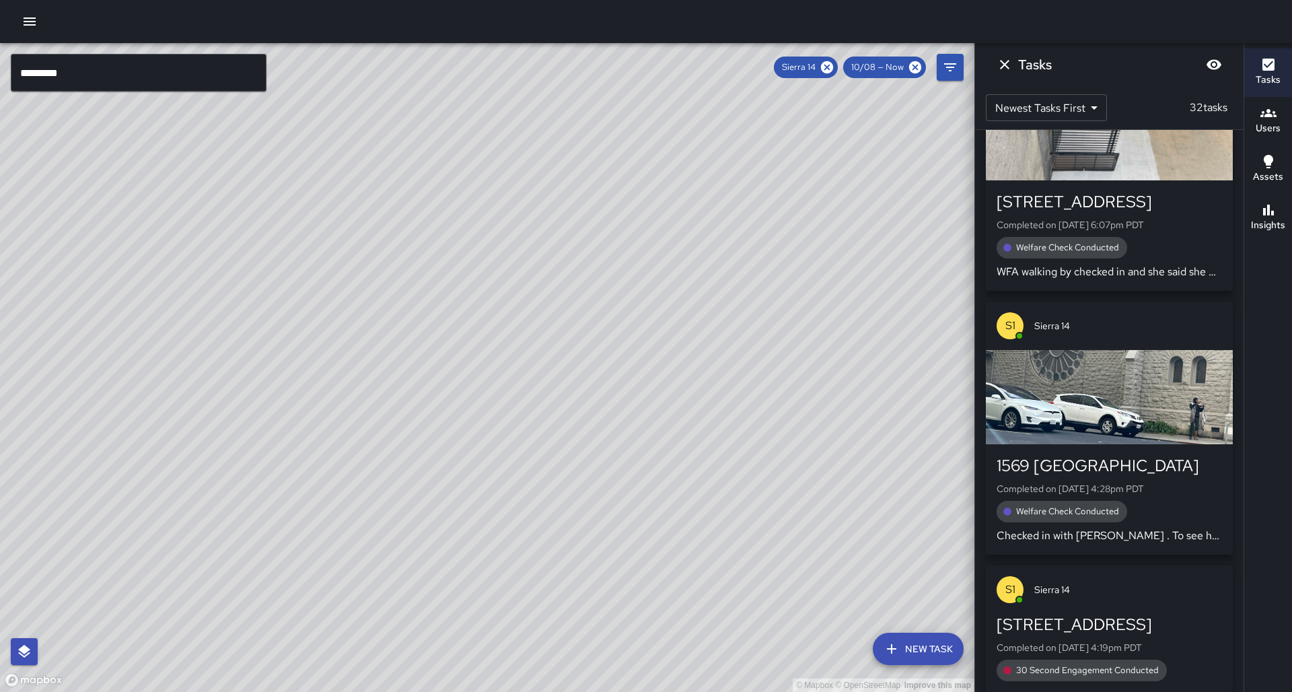
scroll to position [649, 0]
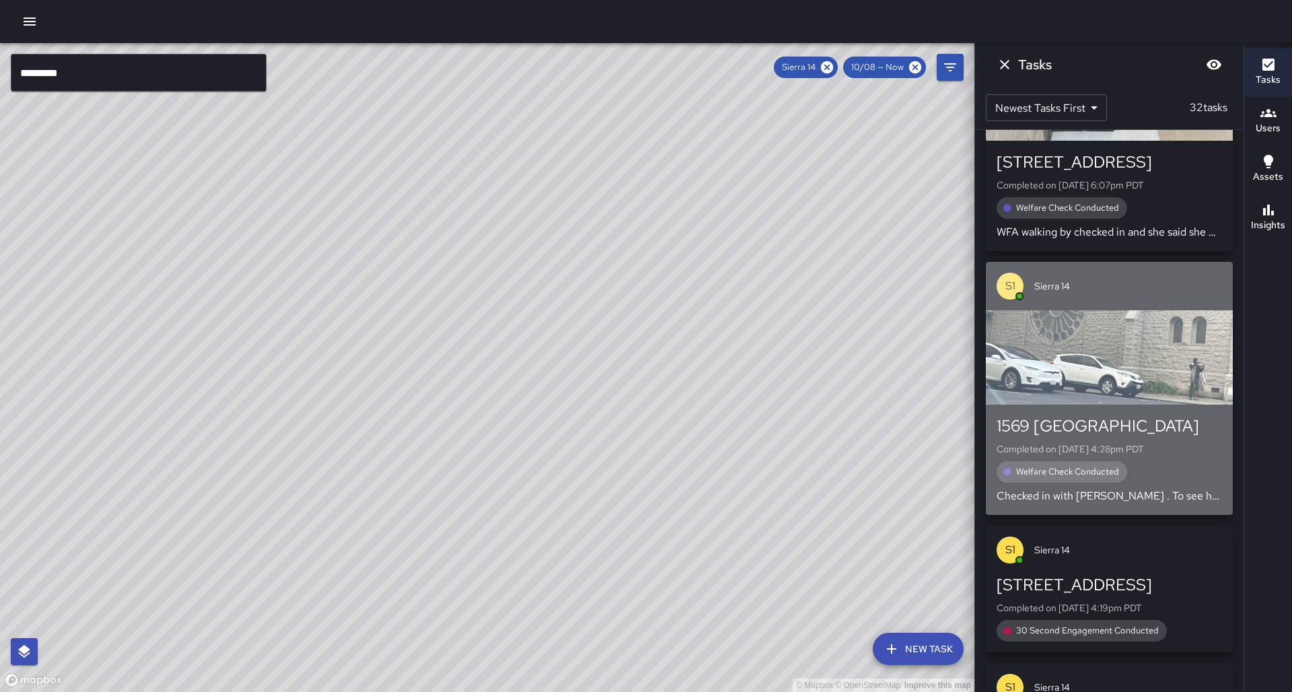
click at [456, 234] on span "Welfare Check Conducted" at bounding box center [1067, 471] width 119 height 13
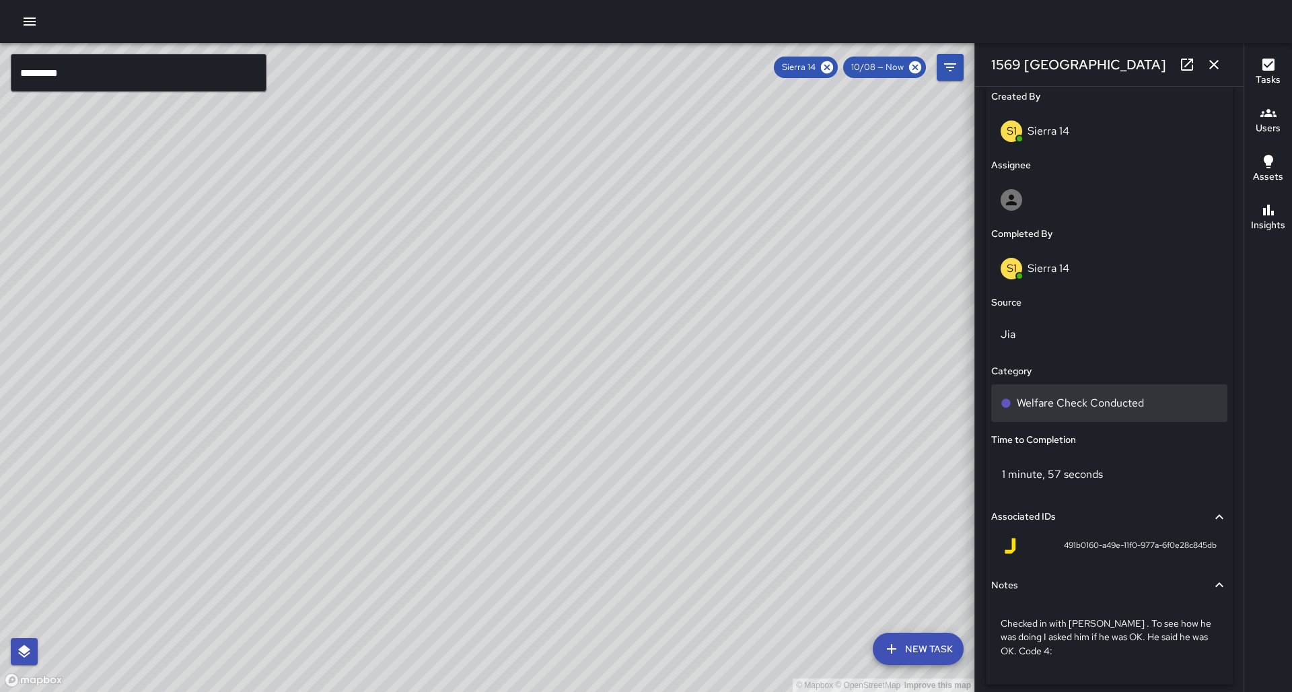
scroll to position [0, 0]
click at [456, 65] on icon at bounding box center [827, 67] width 15 height 15
drag, startPoint x: 750, startPoint y: 260, endPoint x: 663, endPoint y: 320, distance: 105.1
click at [456, 234] on div "© Mapbox © OpenStreetMap Improve this map" at bounding box center [487, 367] width 974 height 649
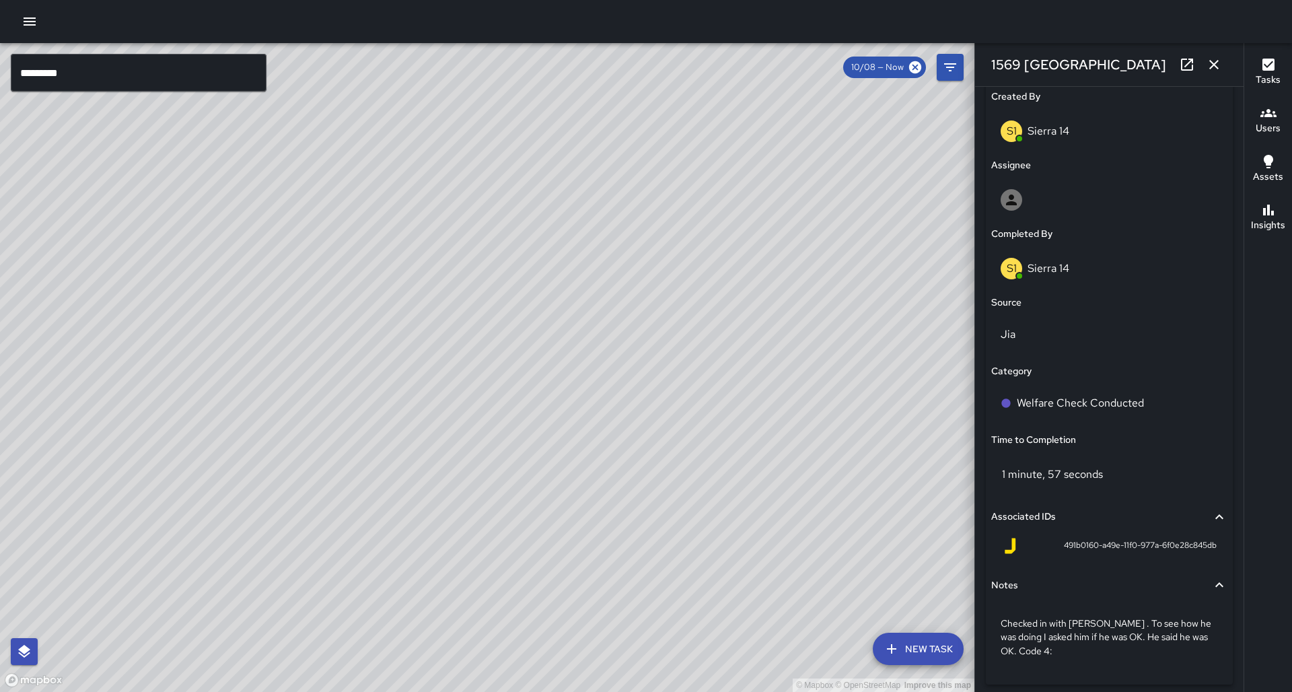
click at [280, 234] on div "© Mapbox © OpenStreetMap Improve this map" at bounding box center [487, 367] width 974 height 649
click at [257, 234] on div "© Mapbox © OpenStreetMap Improve this map S1 Sierra [STREET_ADDRESS][US_STATE] …" at bounding box center [487, 367] width 974 height 649
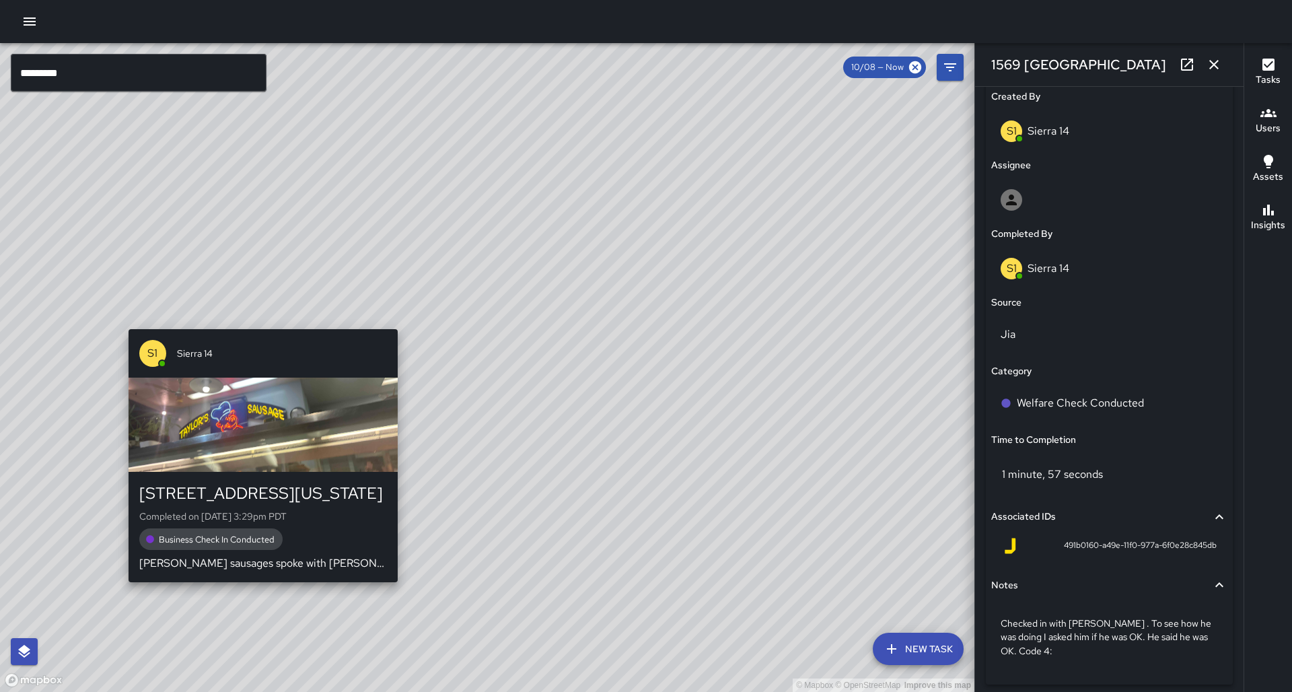
type input "**********"
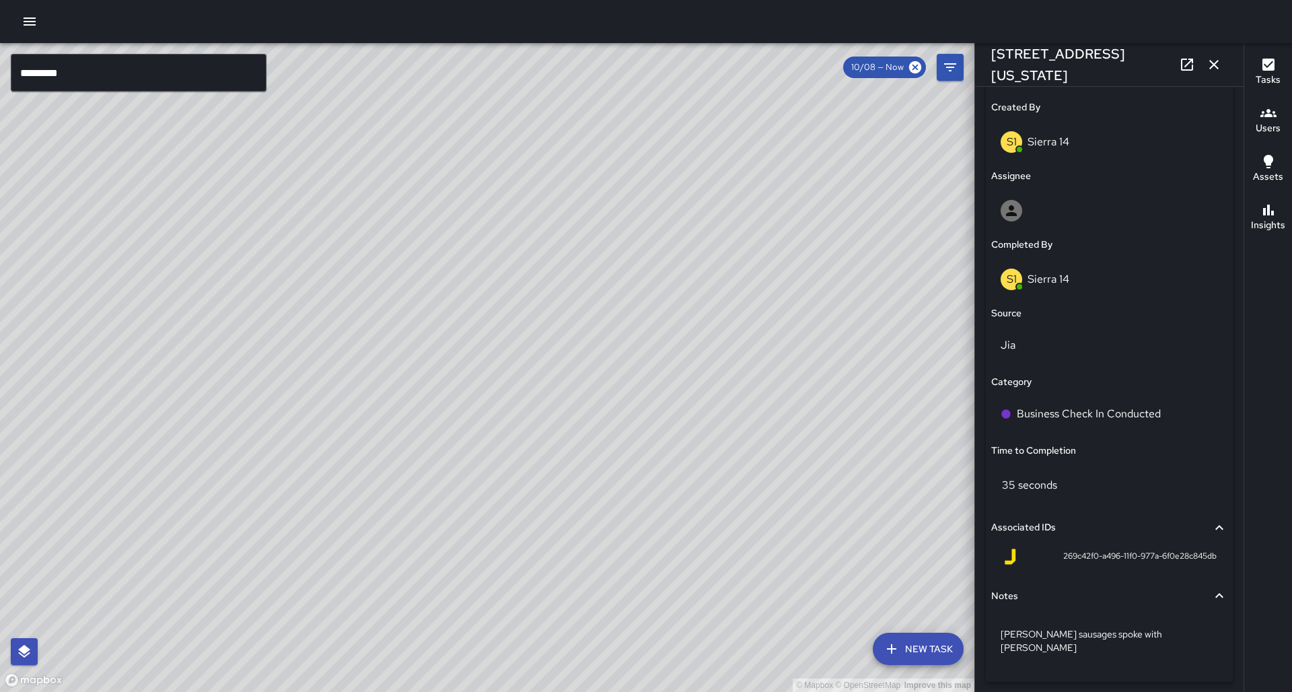
drag, startPoint x: 712, startPoint y: 272, endPoint x: 591, endPoint y: 411, distance: 184.1
click at [456, 234] on div "© Mapbox © OpenStreetMap Improve this map" at bounding box center [487, 367] width 974 height 649
click at [456, 64] on button "button" at bounding box center [1214, 64] width 27 height 27
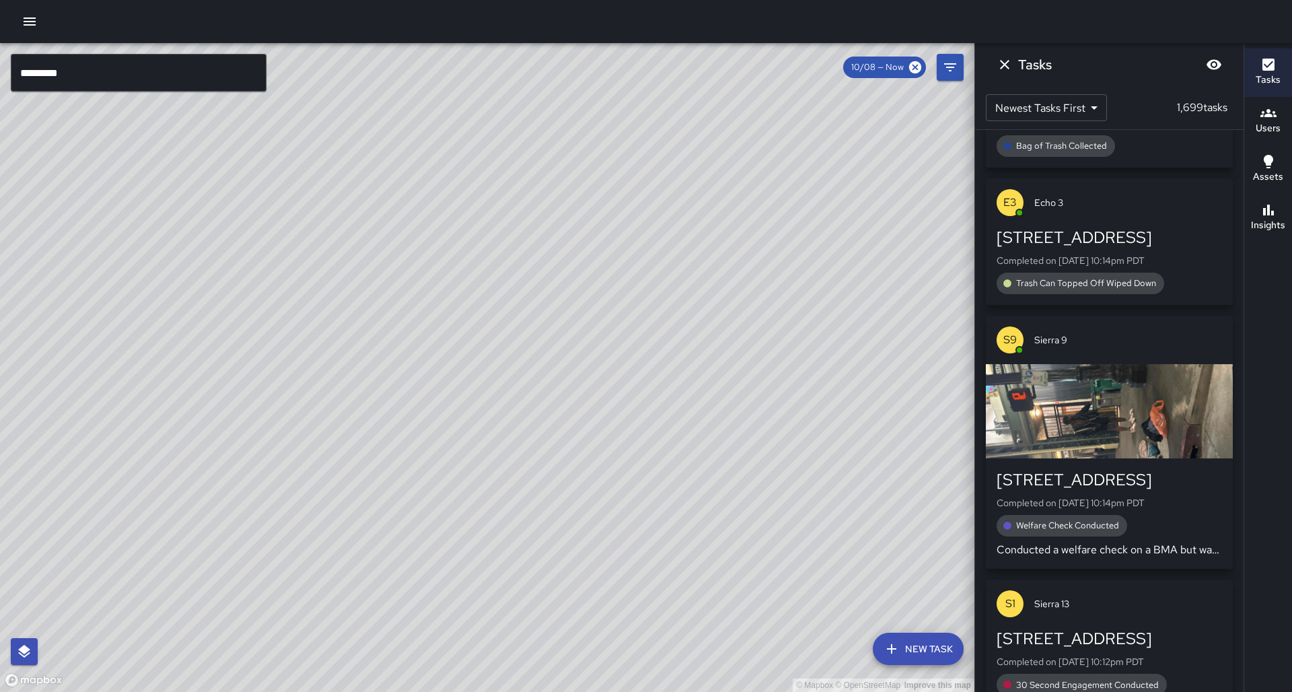
click at [456, 234] on div "© Mapbox © OpenStreetMap Improve this map" at bounding box center [487, 367] width 974 height 649
click at [276, 234] on div "© Mapbox © OpenStreetMap Improve this map" at bounding box center [487, 367] width 974 height 649
